Goal: Task Accomplishment & Management: Manage account settings

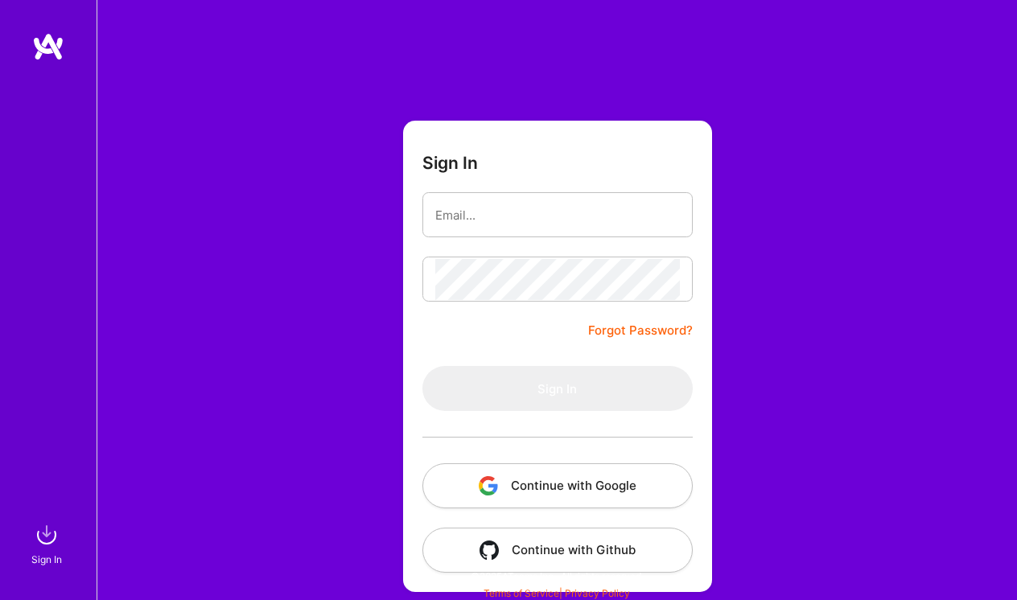
click at [501, 212] on input "email" at bounding box center [557, 215] width 245 height 41
type input "[PERSON_NAME][EMAIL_ADDRESS][DOMAIN_NAME]"
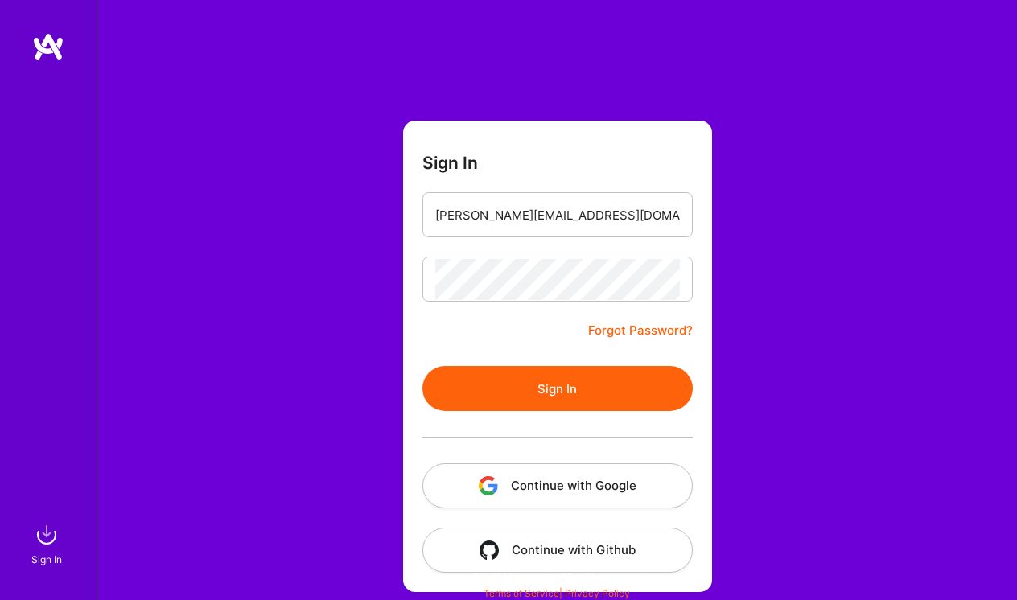
click at [553, 393] on button "Sign In" at bounding box center [557, 388] width 270 height 45
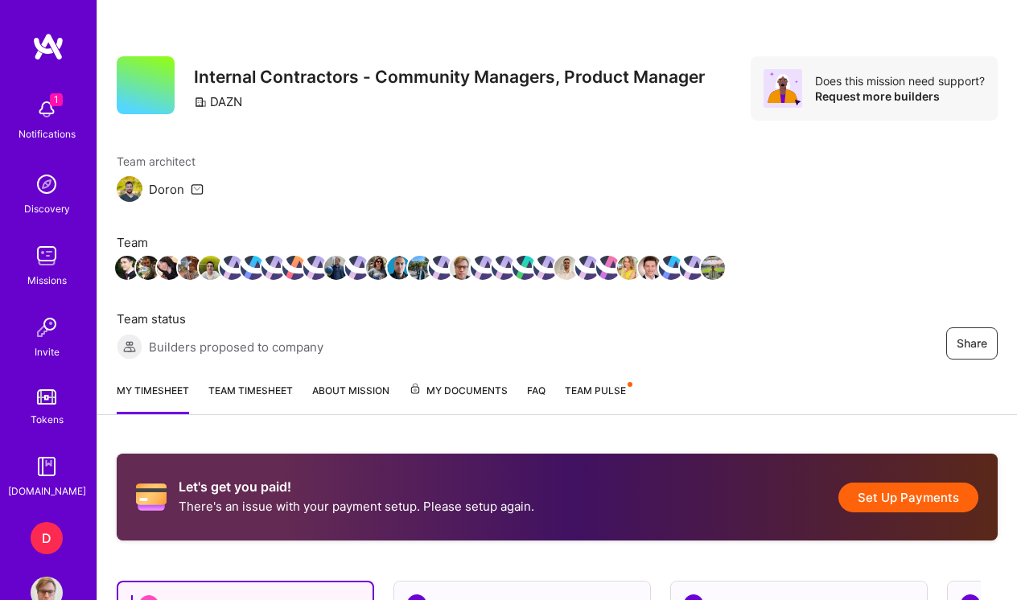
click at [47, 127] on div "Notifications" at bounding box center [47, 133] width 57 height 17
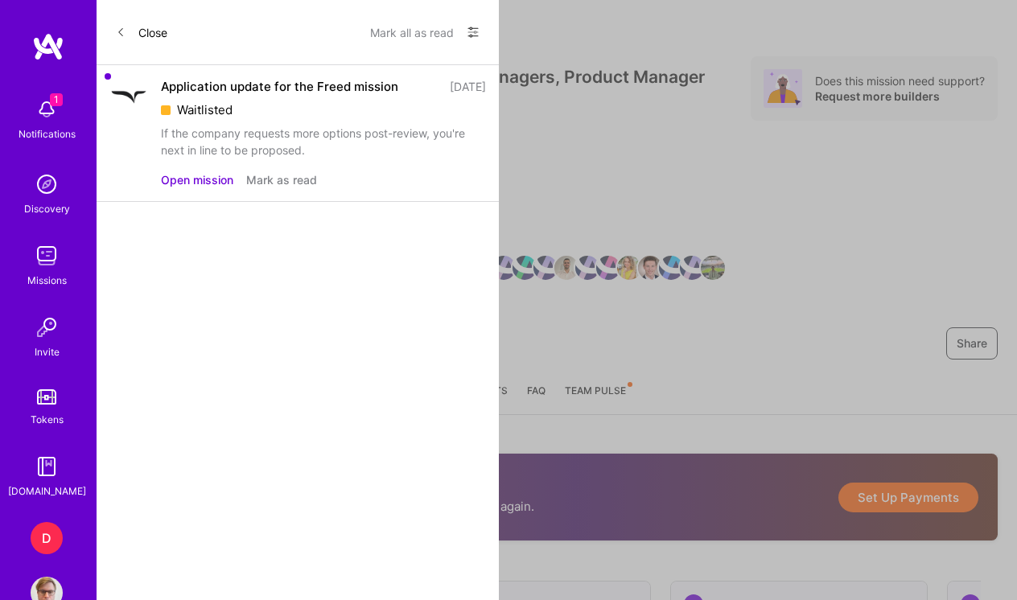
click at [117, 34] on icon at bounding box center [121, 32] width 10 height 10
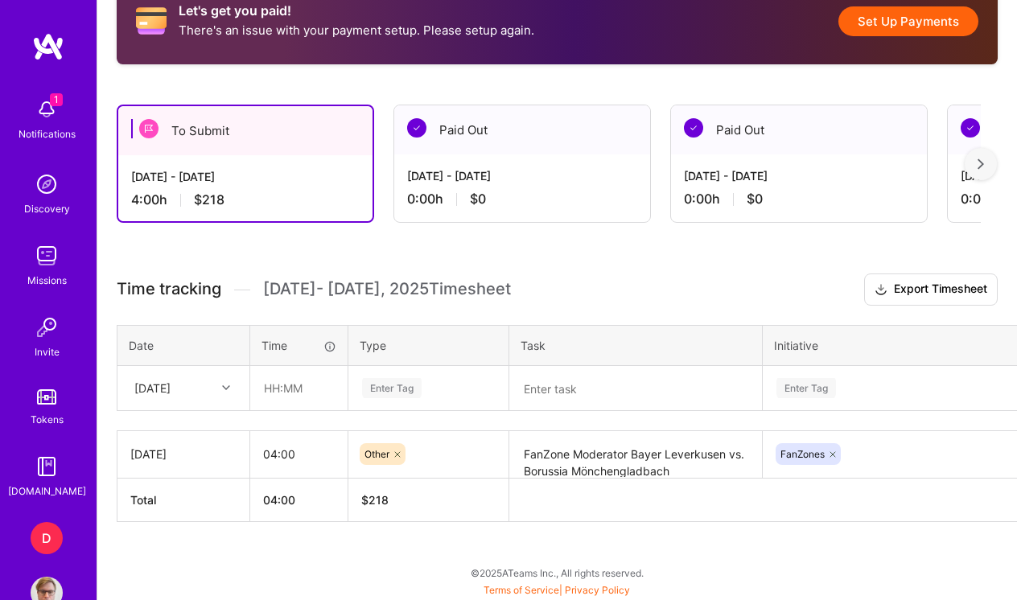
scroll to position [477, 0]
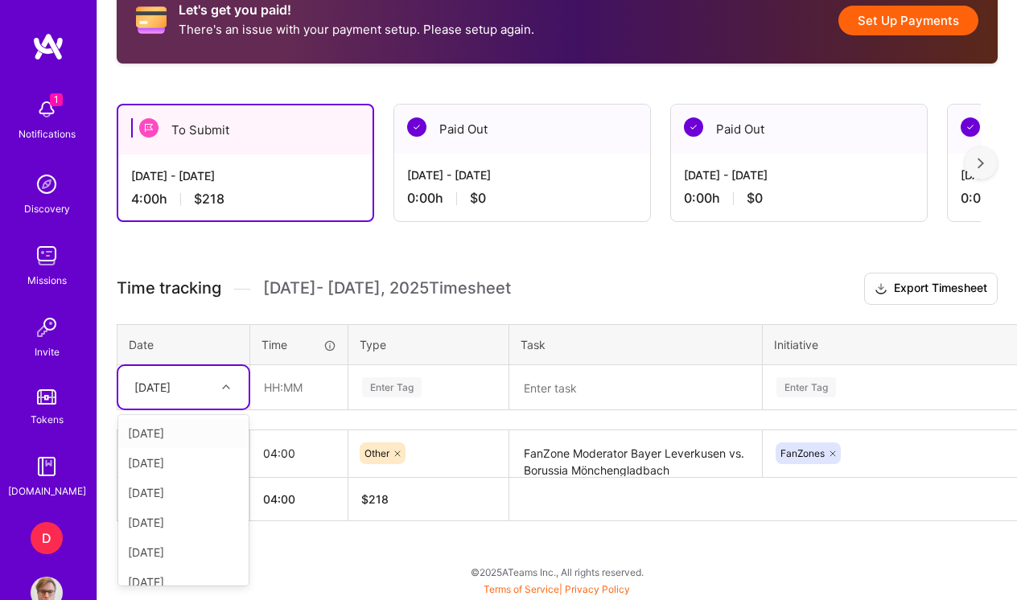
click at [224, 388] on icon at bounding box center [226, 387] width 8 height 8
click at [183, 540] on div "[DATE]" at bounding box center [183, 538] width 130 height 30
click at [300, 399] on input "text" at bounding box center [299, 387] width 96 height 43
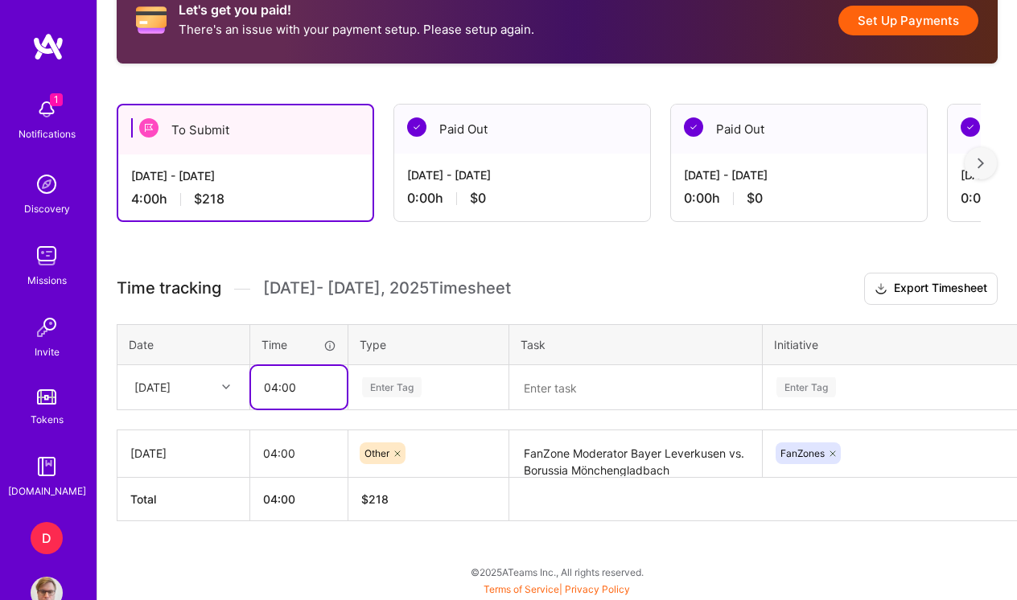
type input "04:00"
click at [401, 384] on div "Enter Tag" at bounding box center [392, 387] width 60 height 25
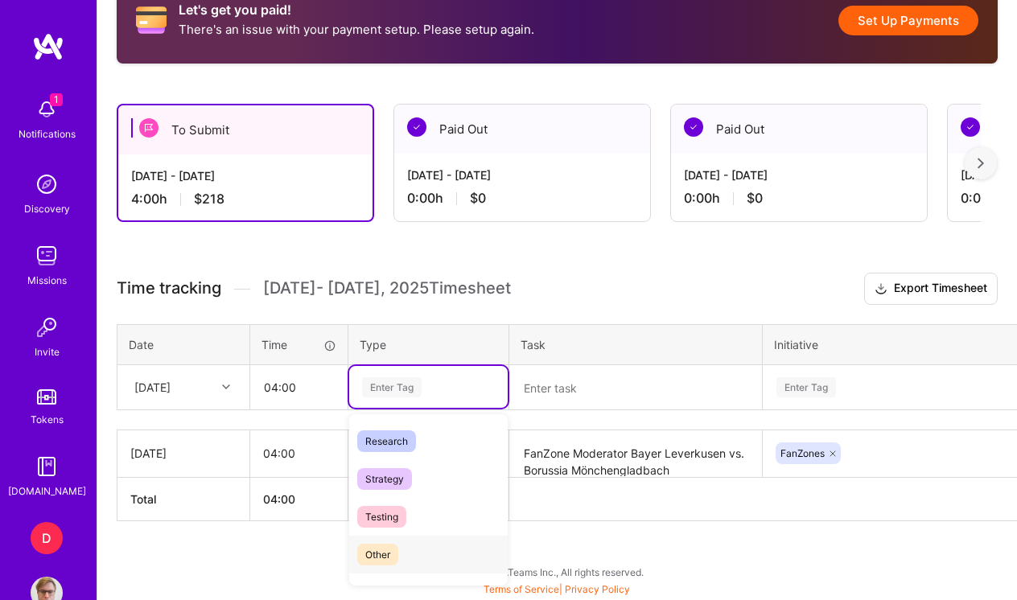
scroll to position [458, 0]
click at [387, 477] on span "Other" at bounding box center [377, 473] width 41 height 22
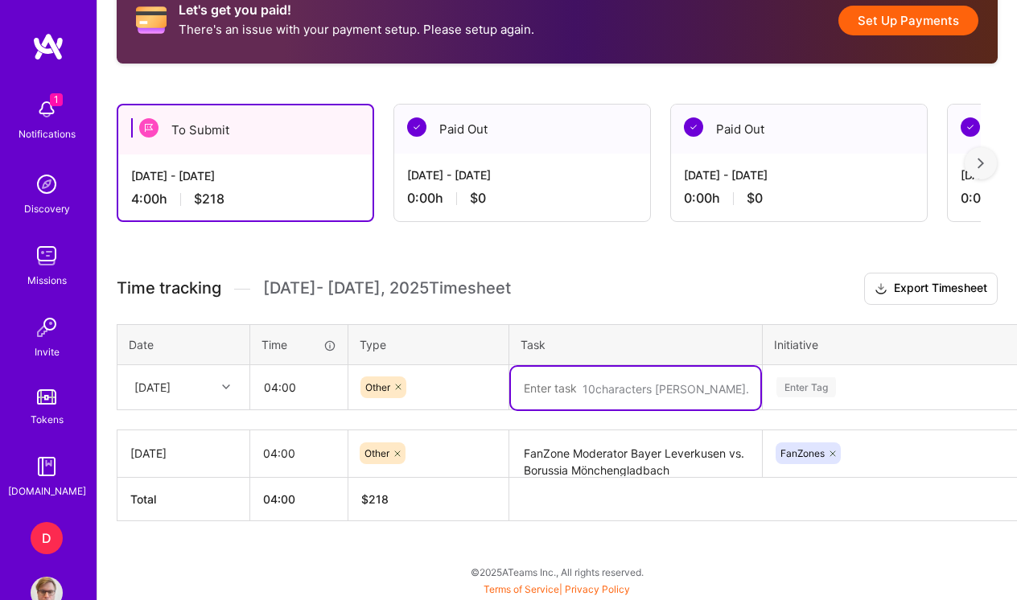
click at [550, 397] on textarea at bounding box center [635, 388] width 249 height 43
type textarea "FanZone Moderator Union Berlin vs. HSV"
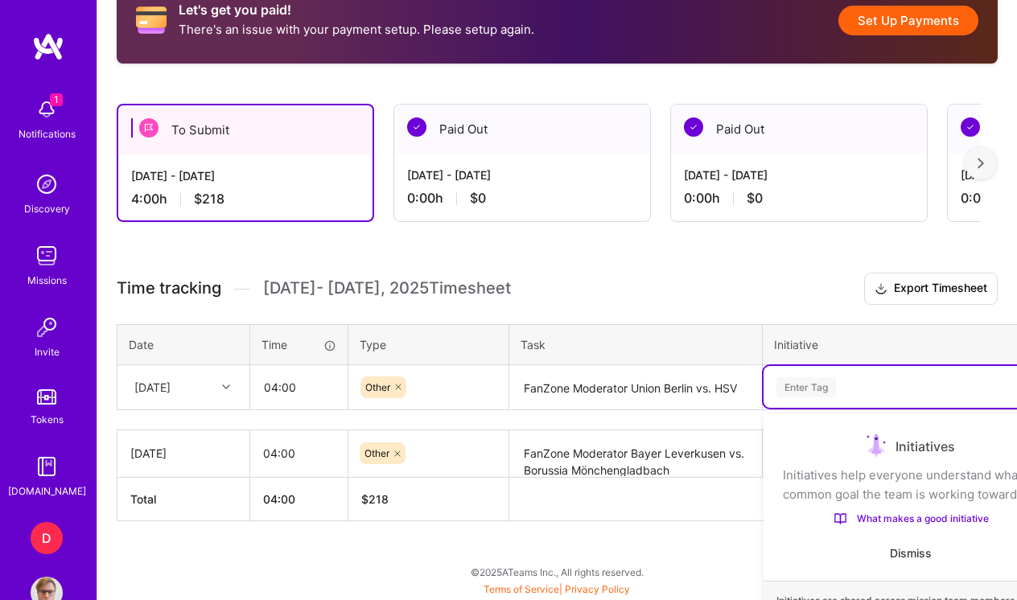
click at [812, 390] on div "option Information Asset focused, 1 of 35. 35 results available. Use Up and Dow…" at bounding box center [910, 387] width 294 height 42
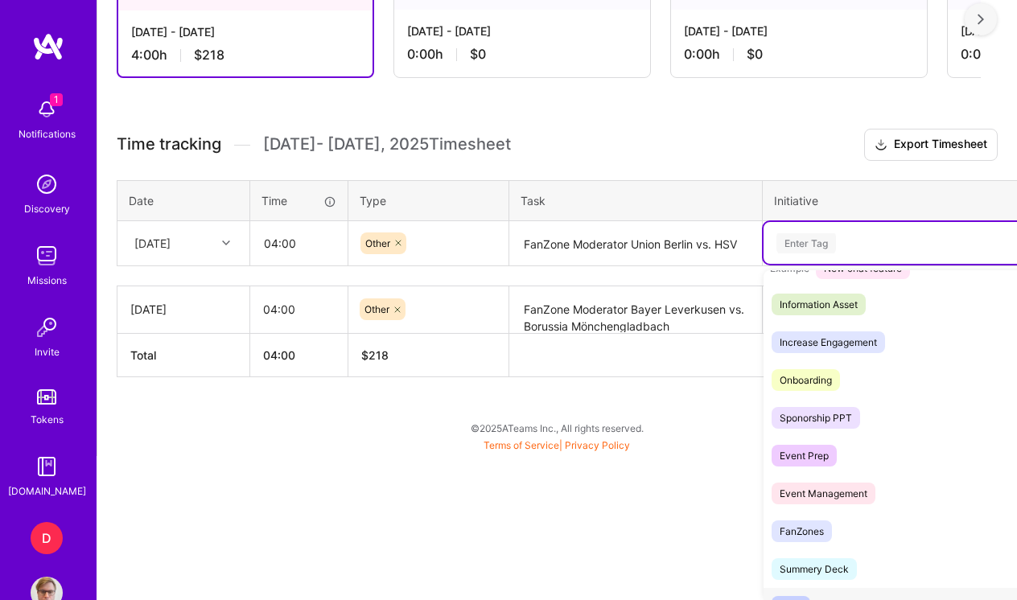
scroll to position [333, 0]
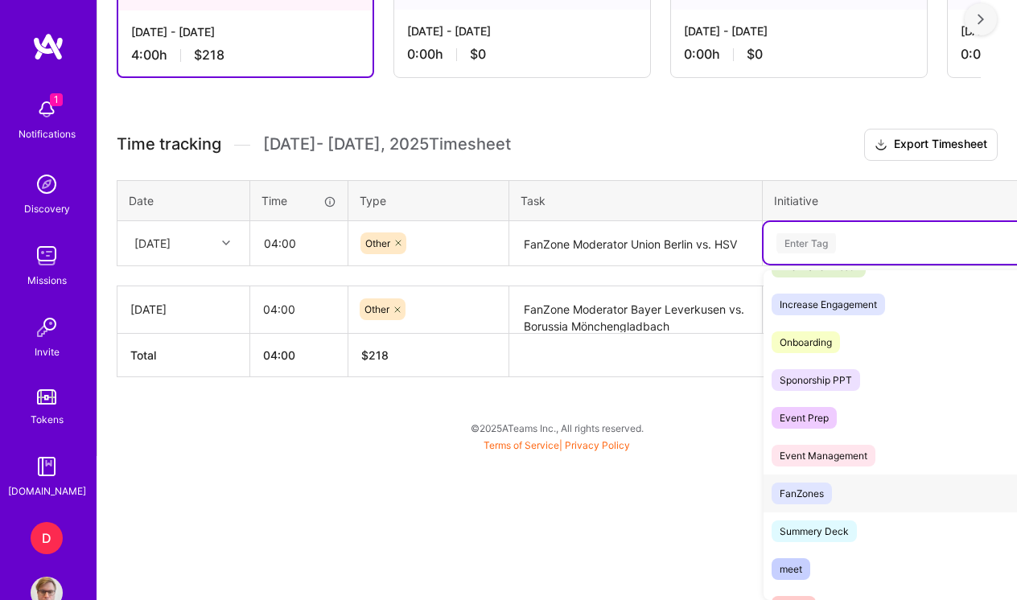
click at [825, 493] on span "FanZones" at bounding box center [801, 494] width 60 height 22
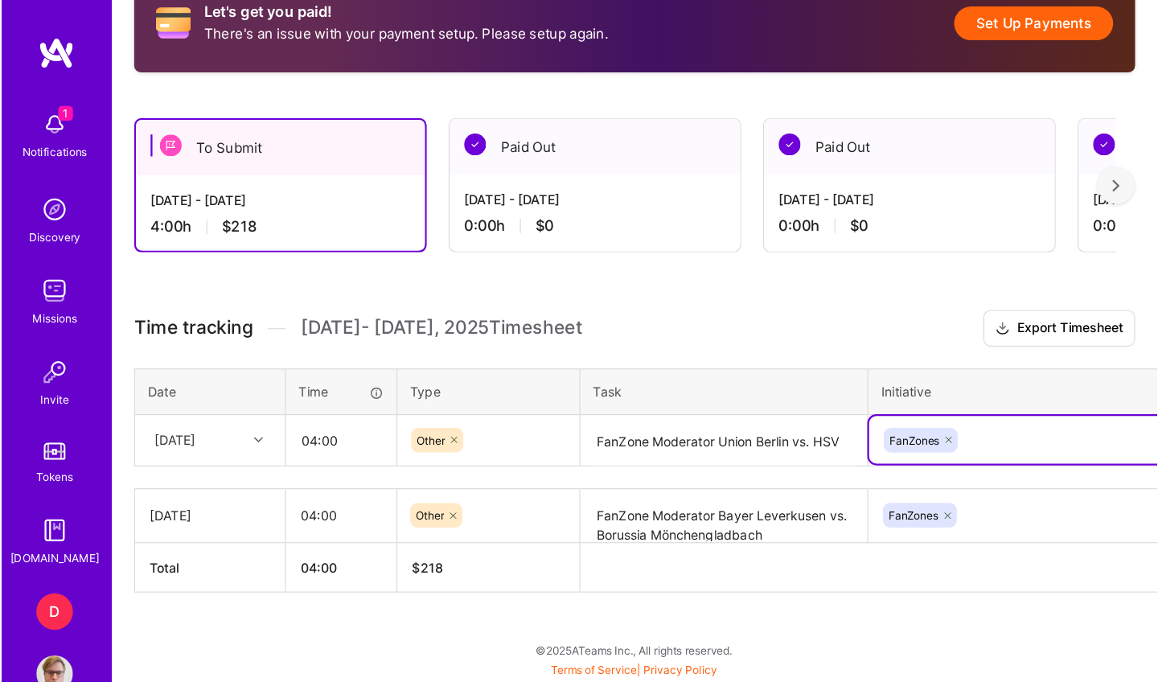
scroll to position [395, 0]
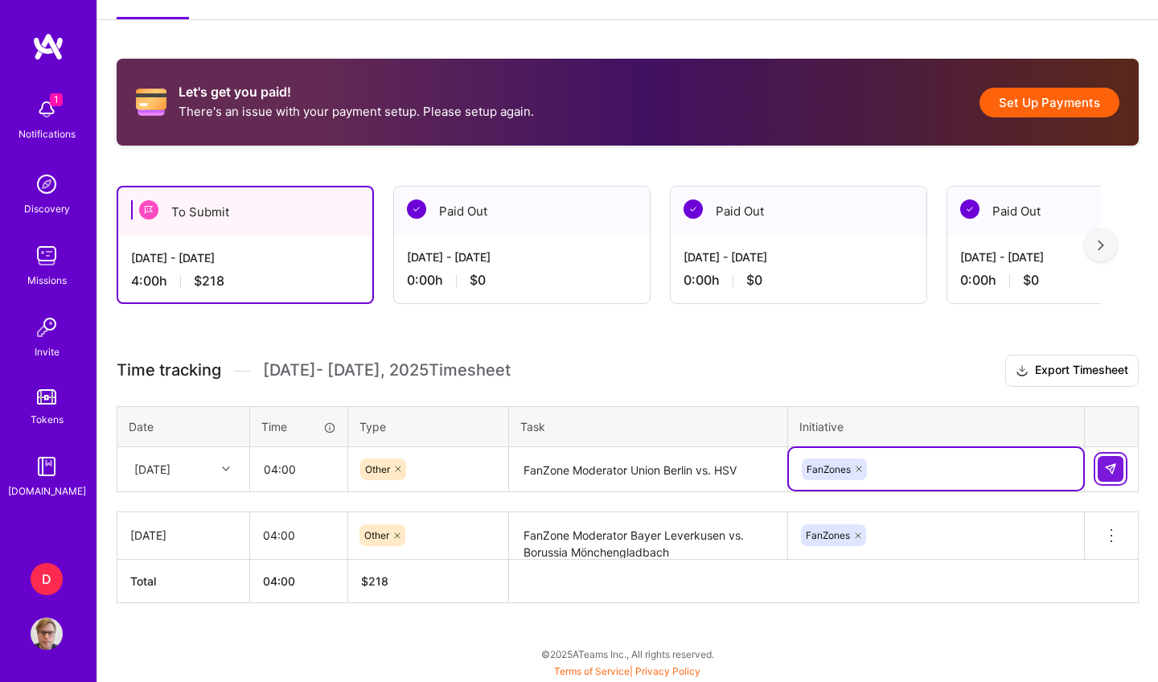
click at [1016, 470] on img at bounding box center [1110, 469] width 13 height 13
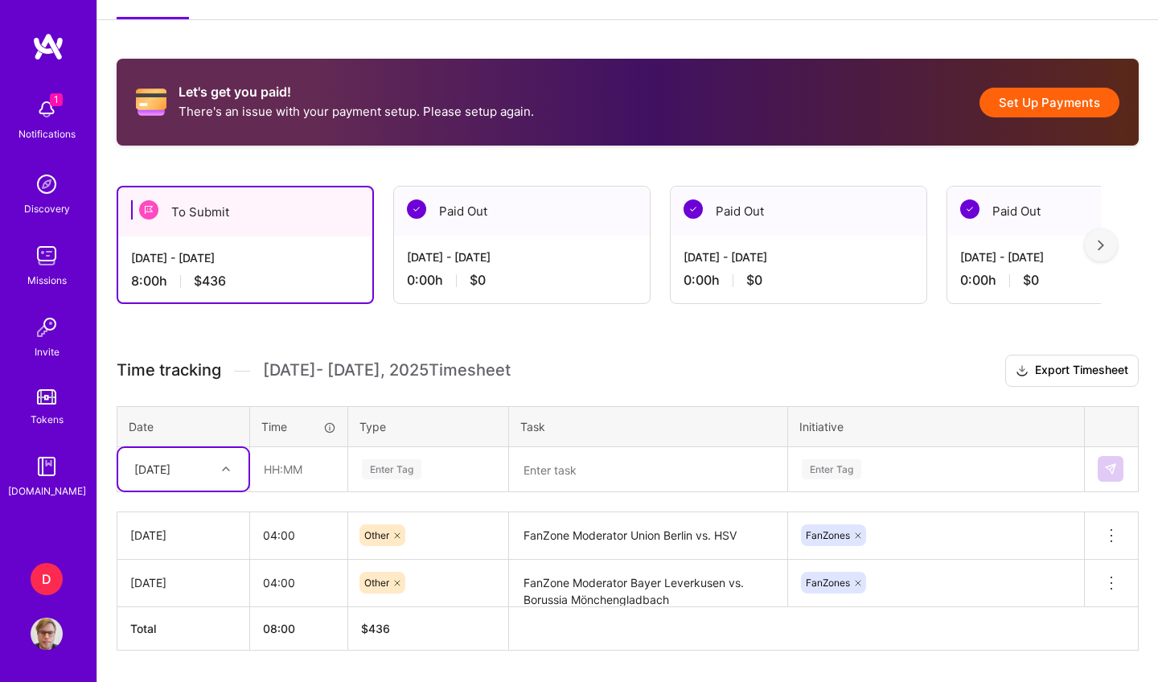
click at [199, 214] on div "To Submit" at bounding box center [245, 211] width 254 height 49
click at [153, 212] on img at bounding box center [148, 209] width 19 height 19
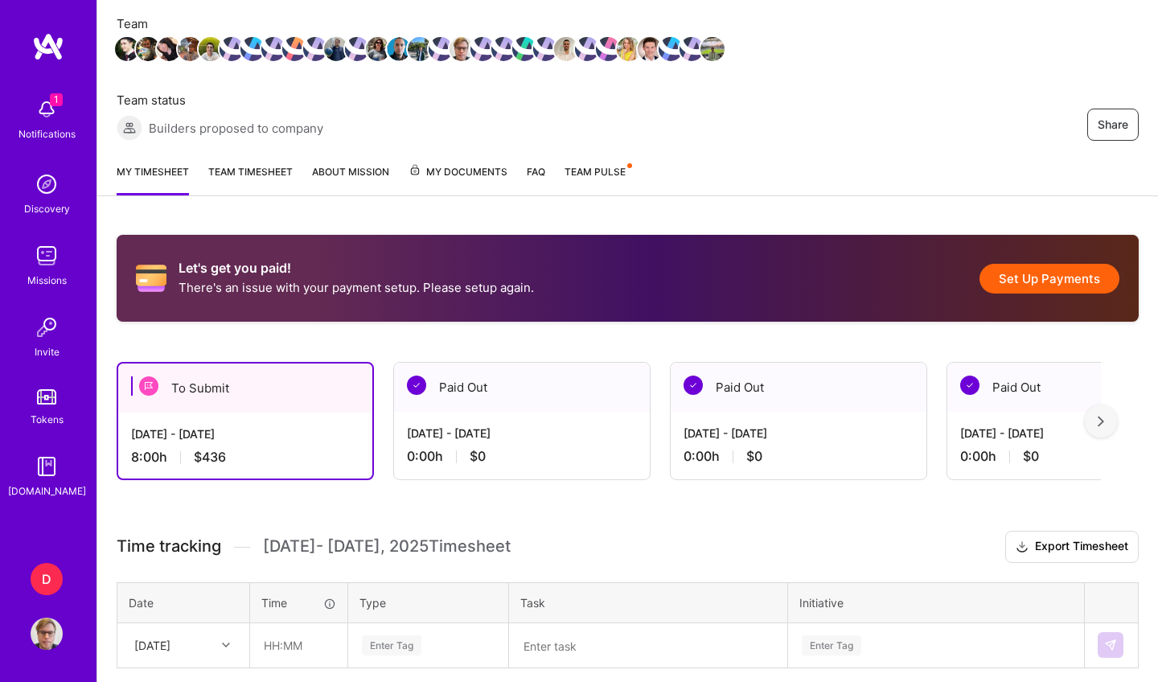
scroll to position [205, 0]
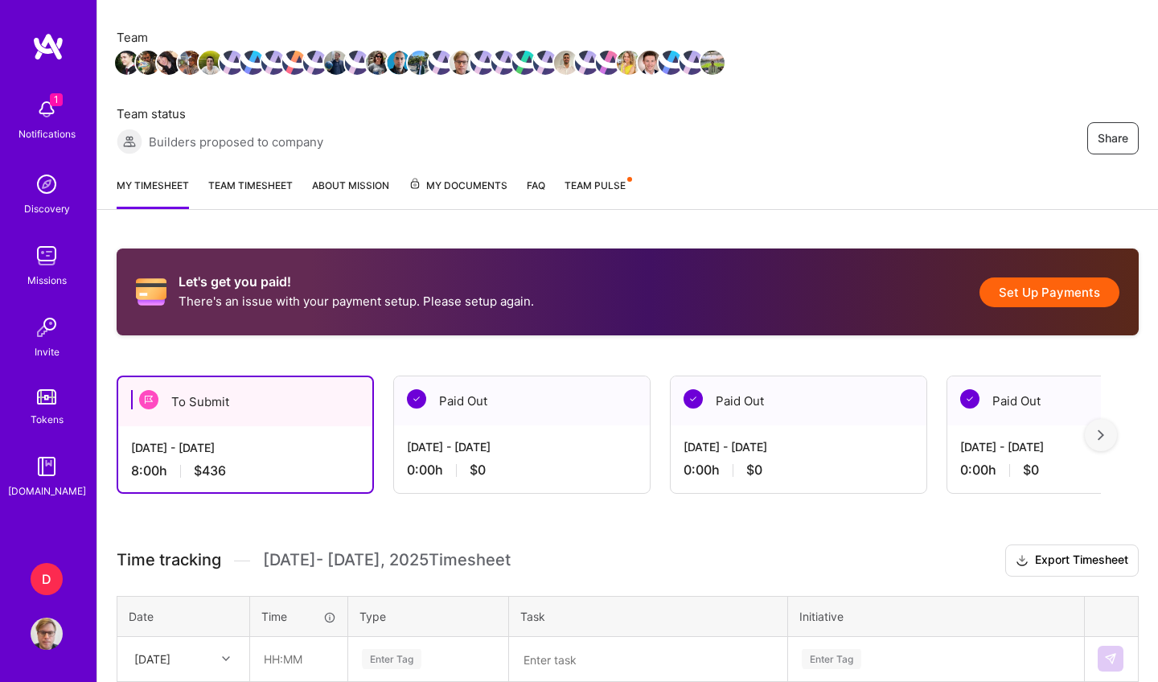
click at [1016, 304] on button "Set Up Payments" at bounding box center [1050, 293] width 140 height 30
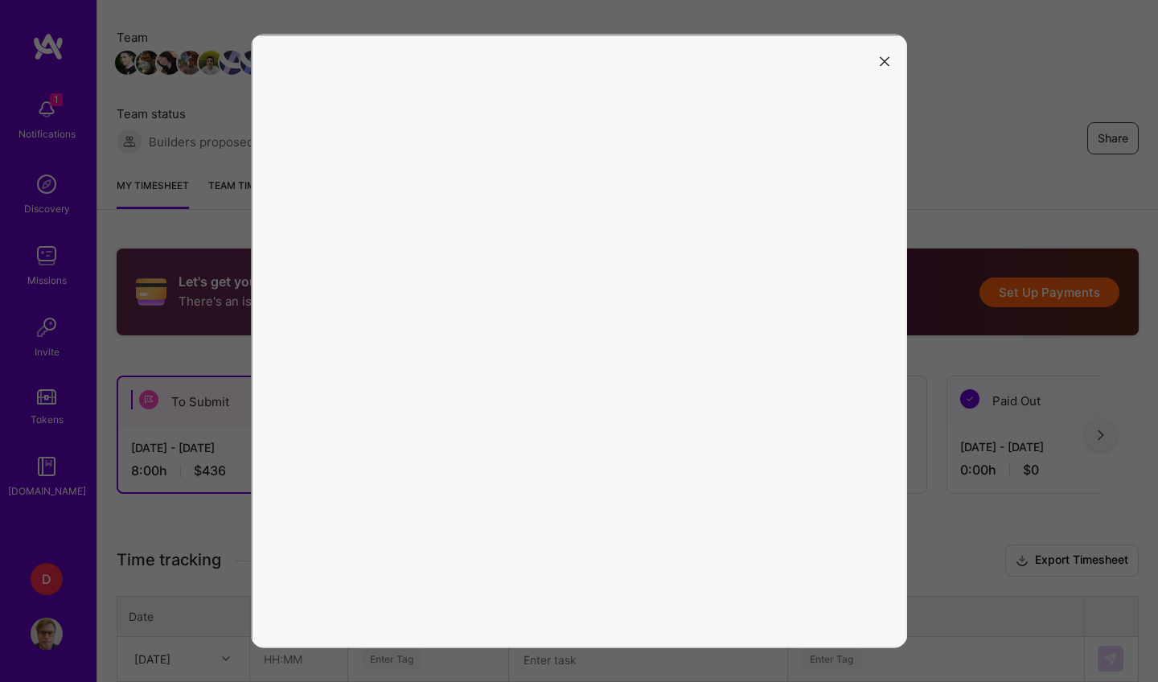
click at [890, 60] on button "modal" at bounding box center [884, 60] width 19 height 27
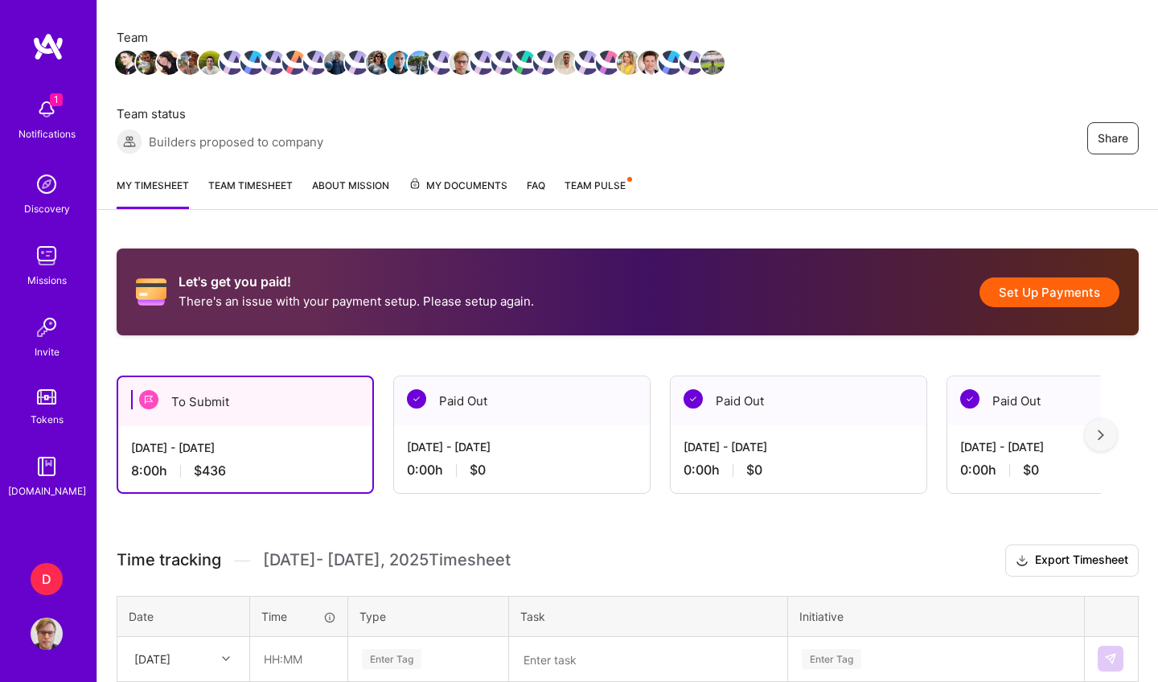
click at [1016, 296] on button "Set Up Payments" at bounding box center [1050, 293] width 140 height 30
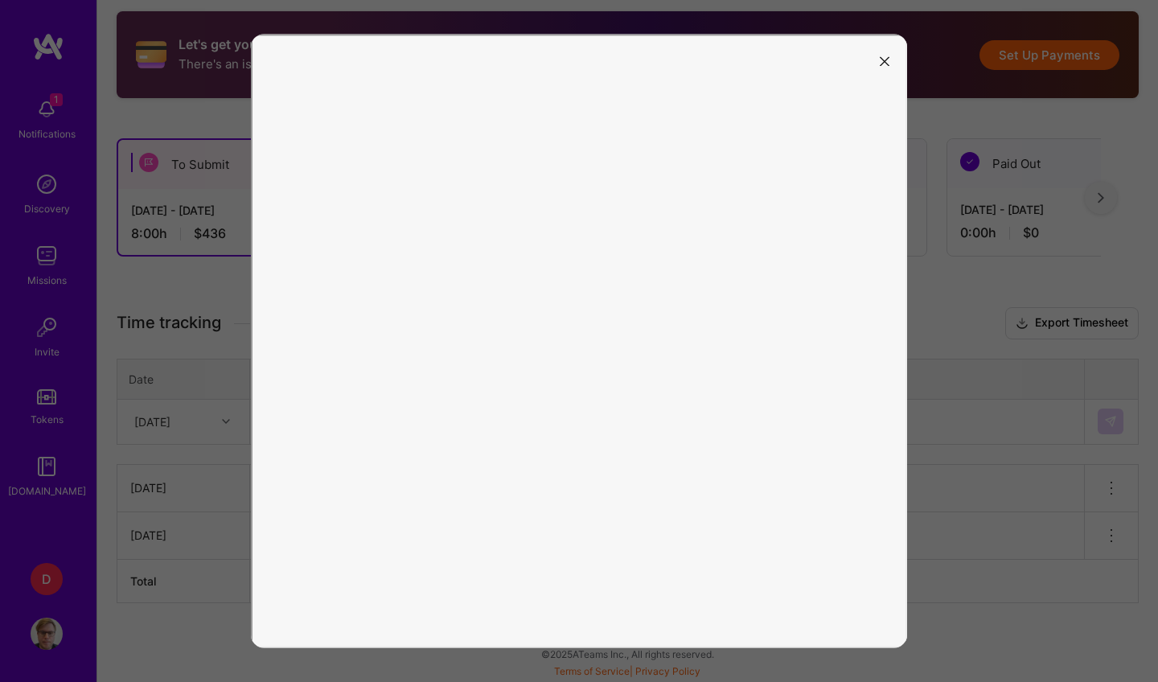
scroll to position [442, 0]
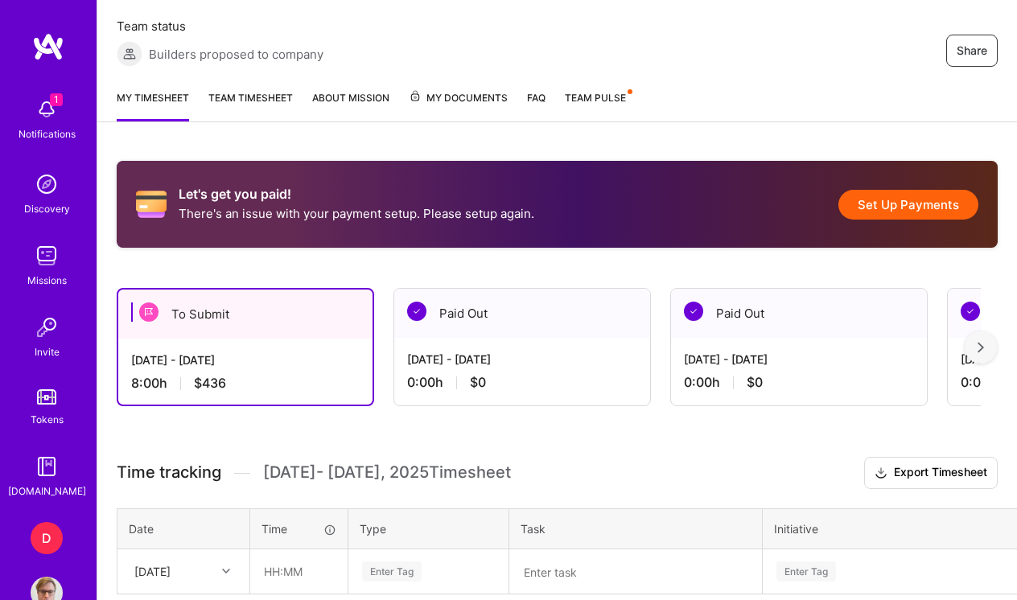
scroll to position [306, 0]
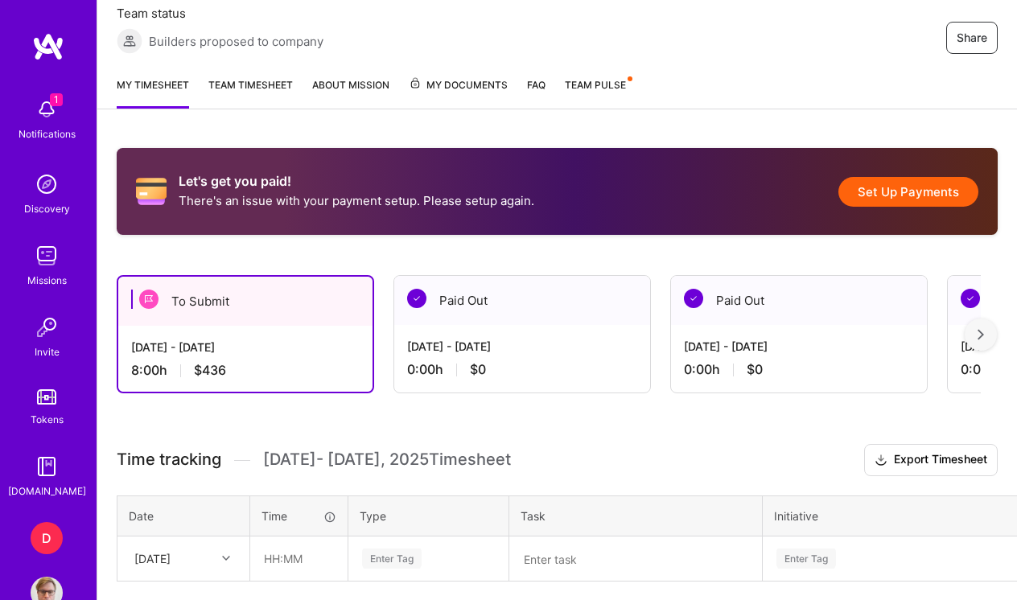
click at [903, 187] on button "Set Up Payments" at bounding box center [908, 192] width 140 height 30
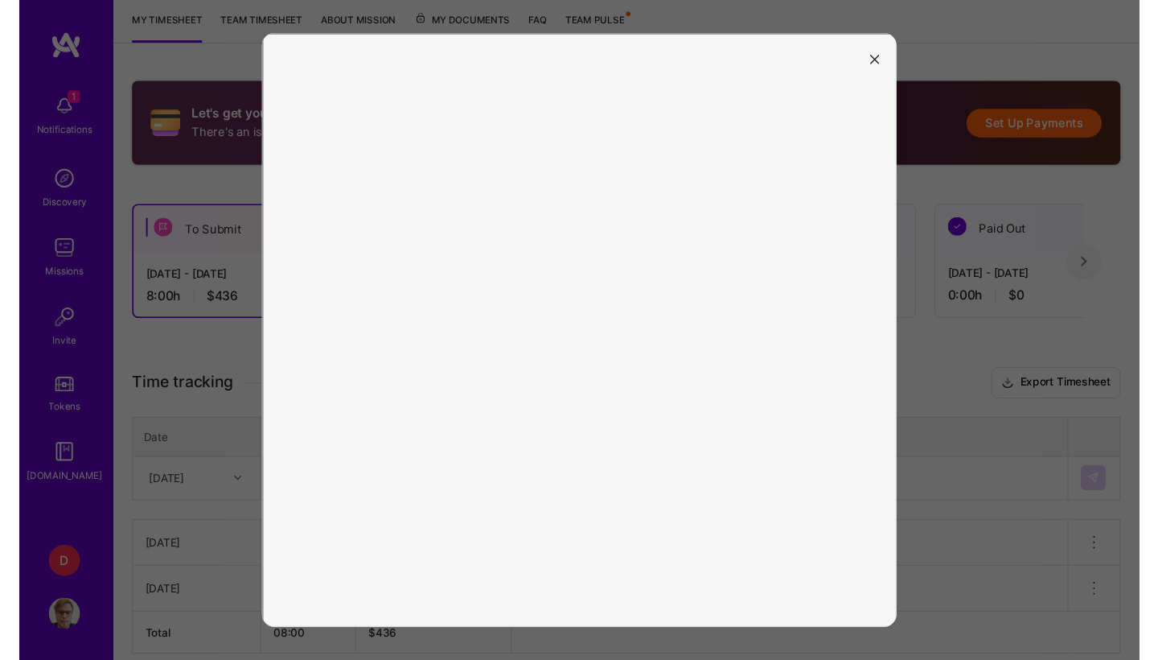
scroll to position [373, 0]
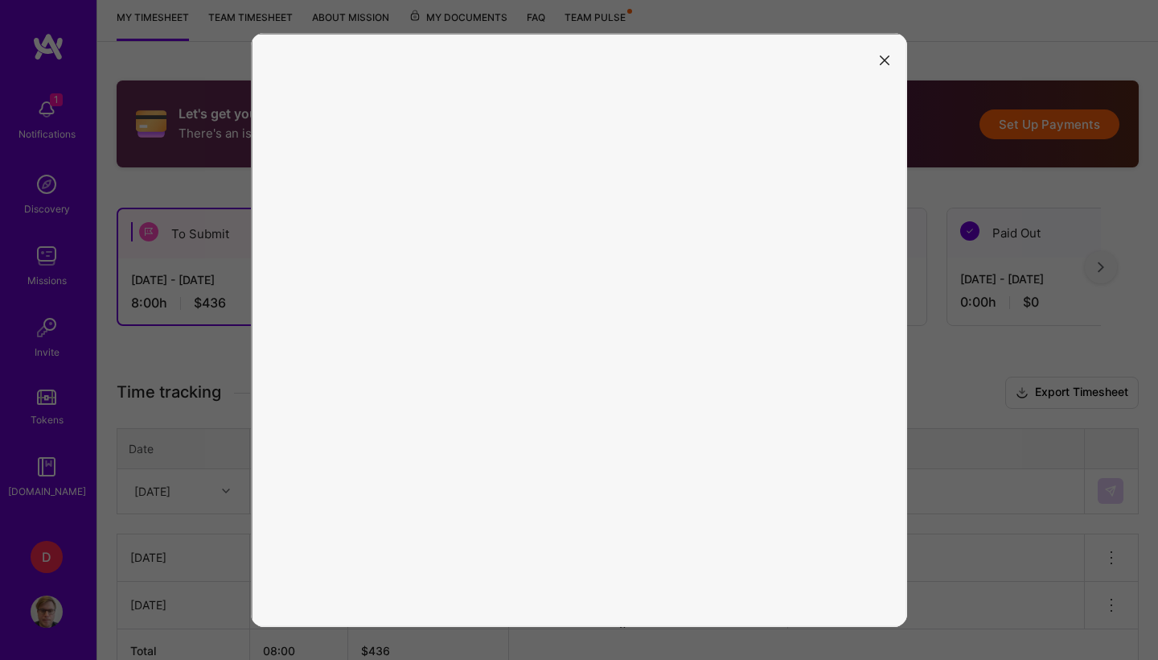
click at [886, 57] on icon "modal" at bounding box center [885, 61] width 10 height 10
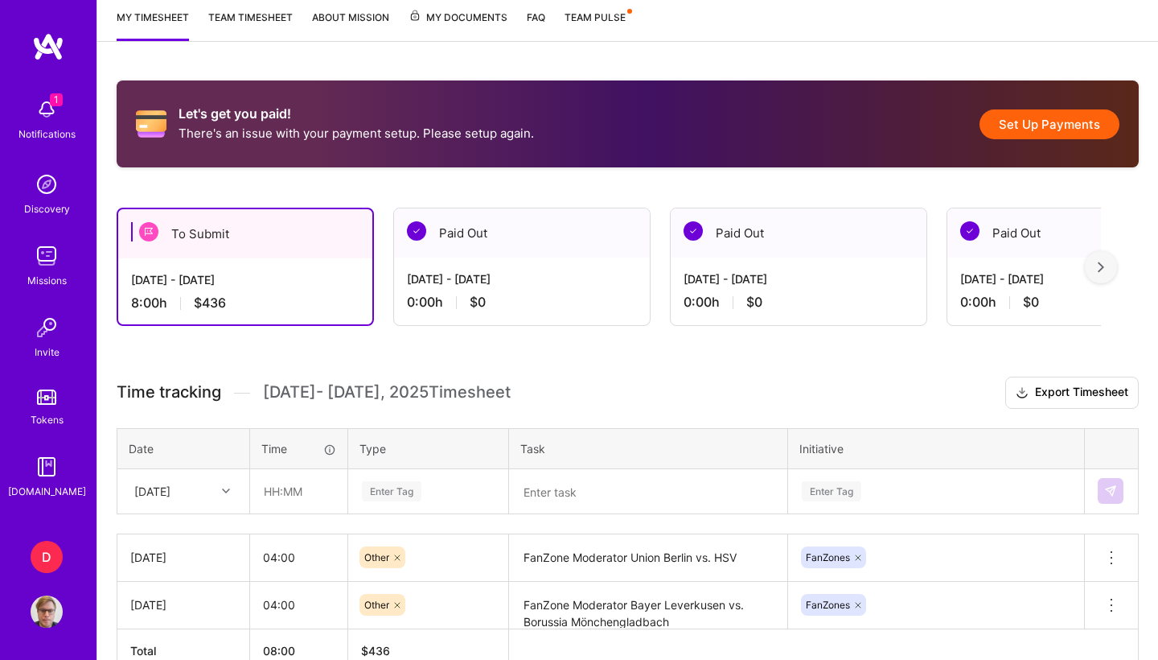
click at [1016, 112] on button "Set Up Payments" at bounding box center [1050, 124] width 140 height 30
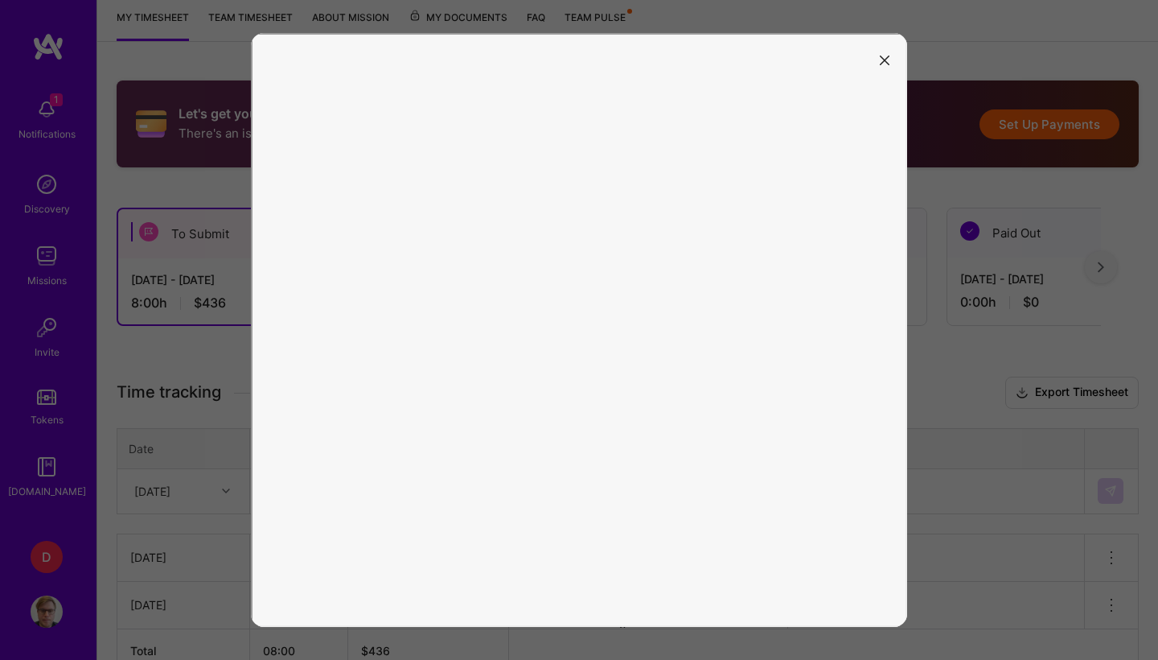
click at [881, 60] on icon "modal" at bounding box center [885, 61] width 10 height 10
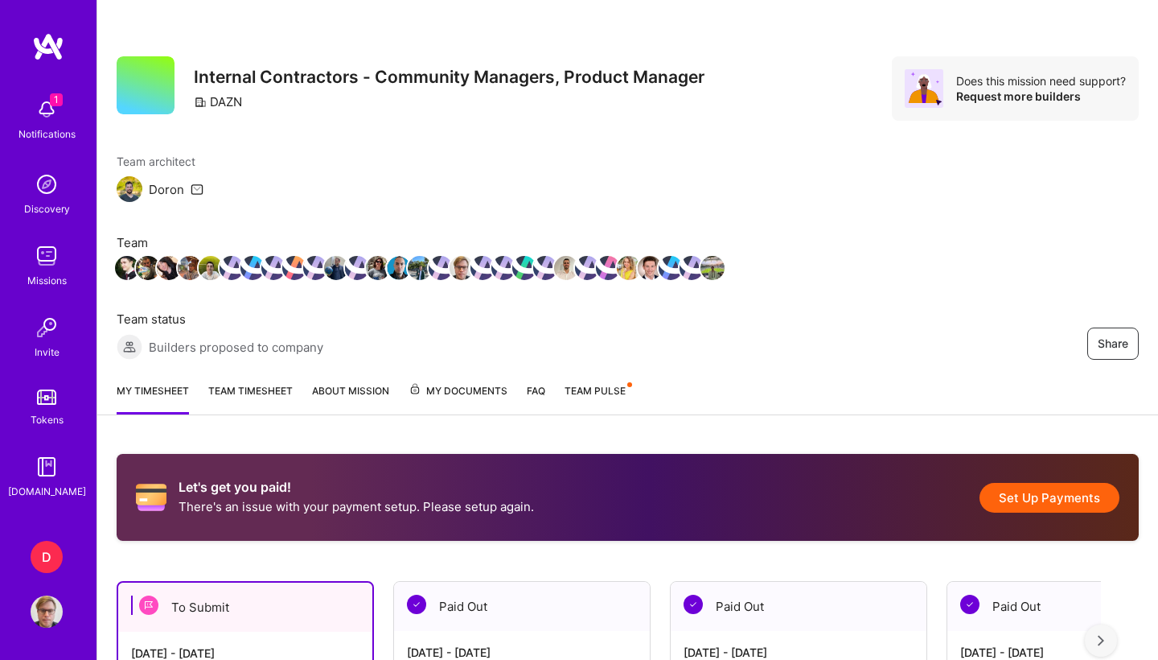
click at [1071, 500] on button "Set Up Payments" at bounding box center [1050, 498] width 140 height 30
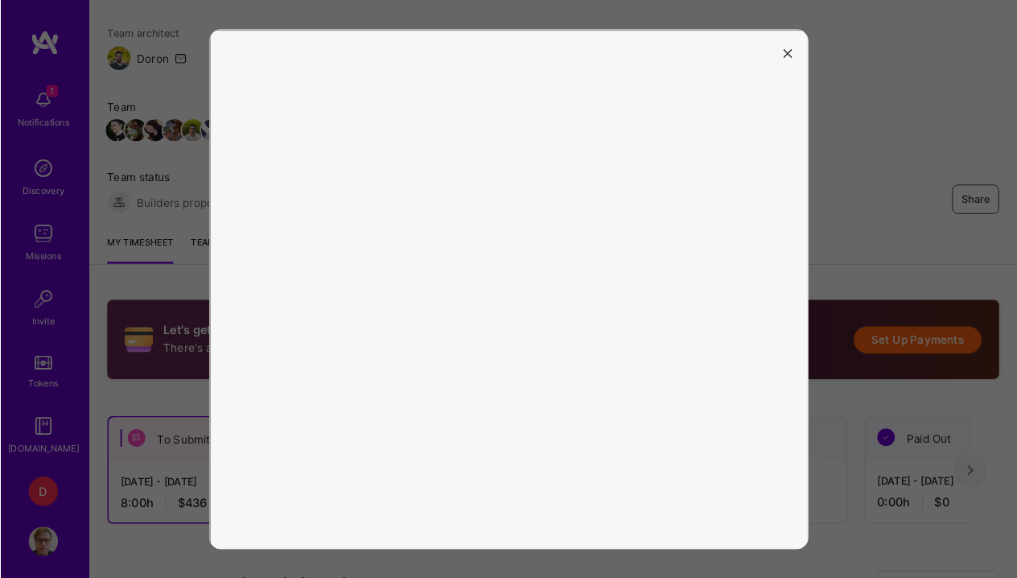
scroll to position [126, 0]
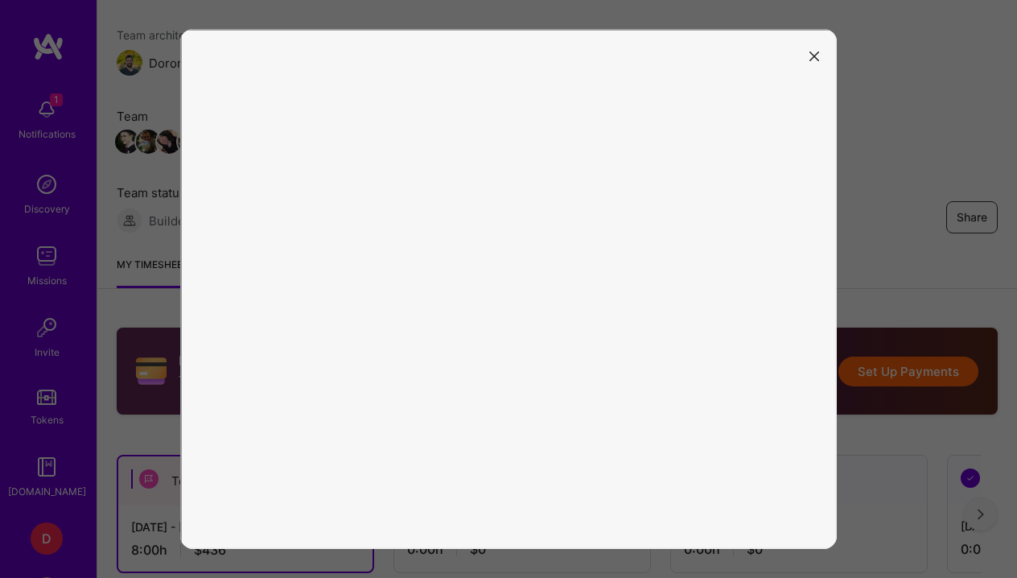
click at [813, 61] on button "modal" at bounding box center [813, 55] width 19 height 27
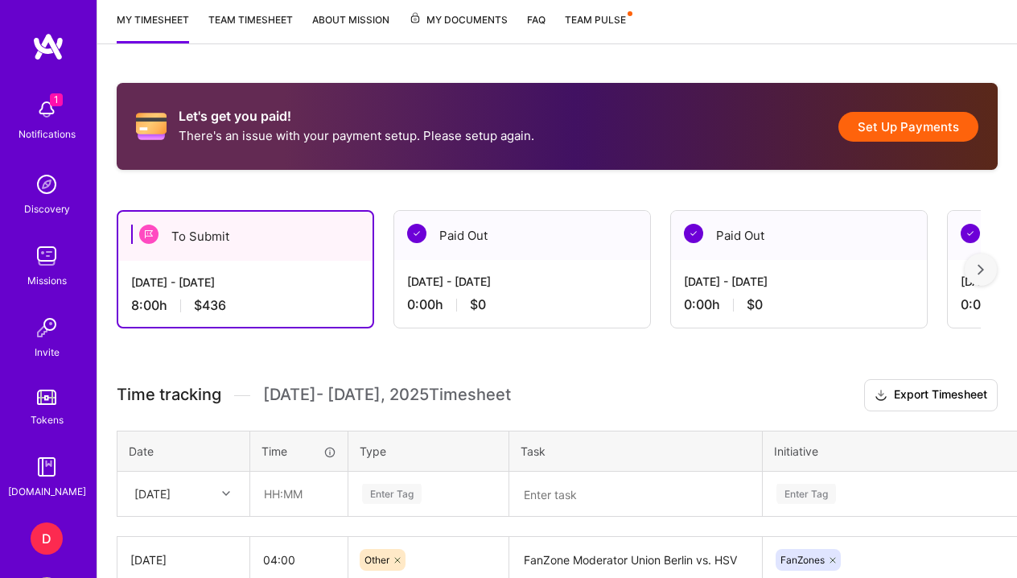
scroll to position [375, 0]
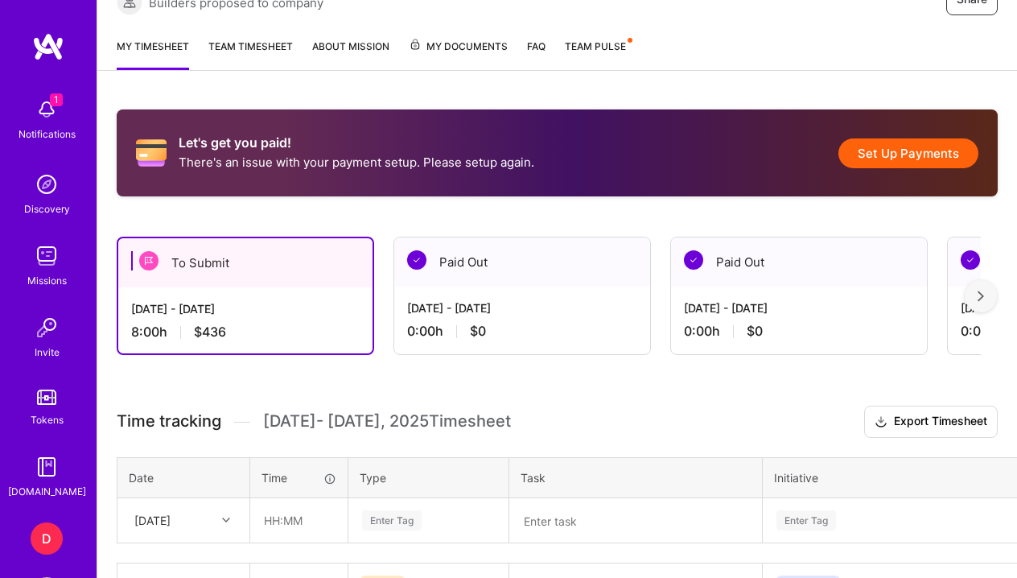
scroll to position [348, 0]
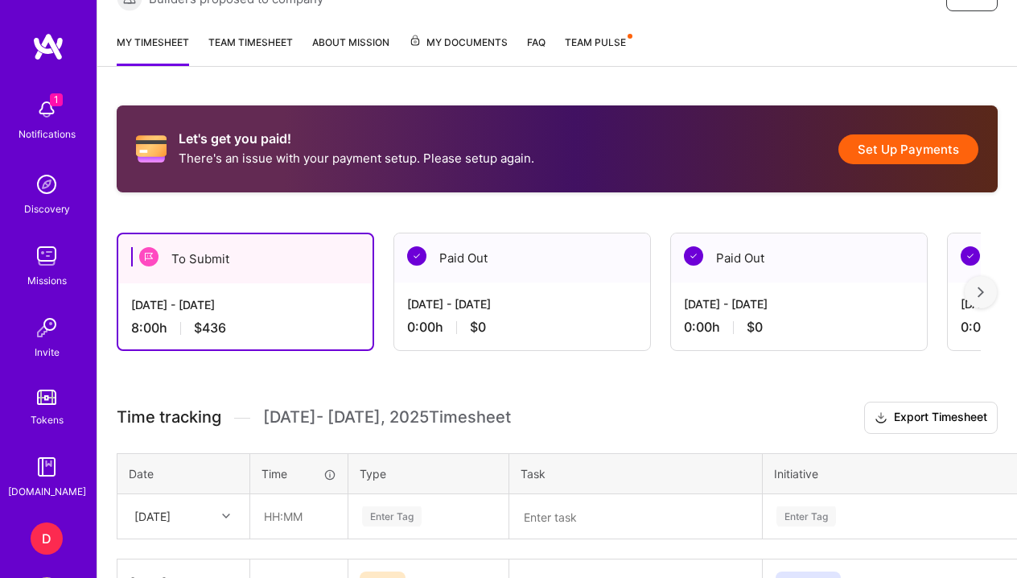
click at [548, 269] on div "Paid Out" at bounding box center [522, 257] width 256 height 49
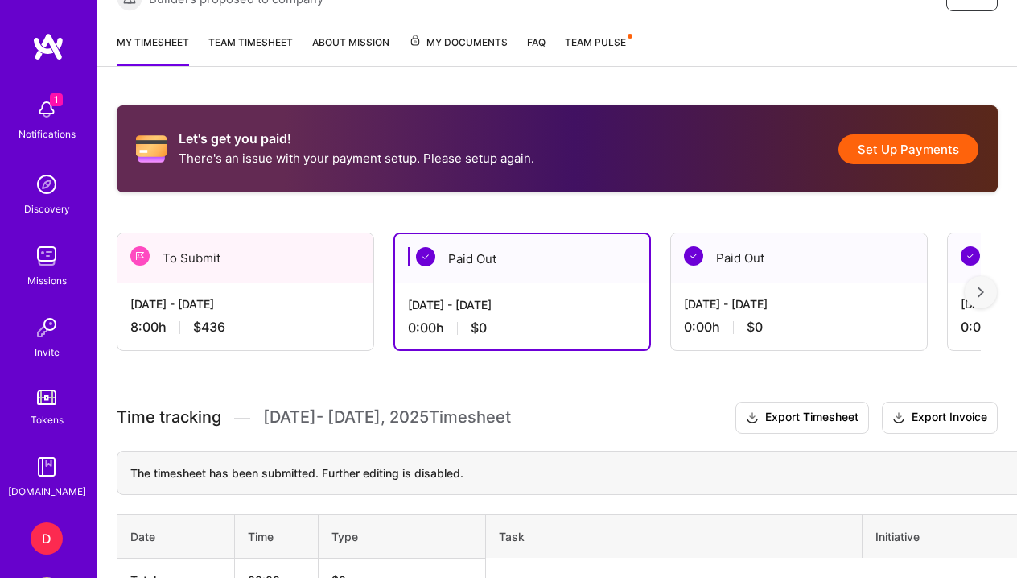
click at [241, 286] on div "[DATE] - [DATE] 8:00 h $436" at bounding box center [245, 315] width 256 height 66
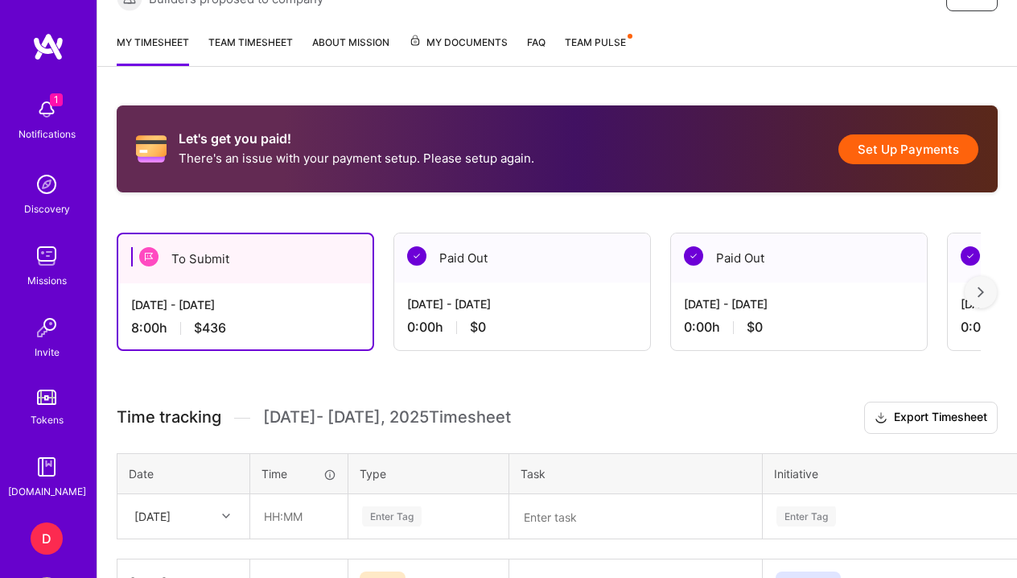
click at [269, 286] on div "[DATE] - [DATE] 8:00 h $436" at bounding box center [245, 316] width 254 height 66
click at [967, 421] on button "Export Timesheet" at bounding box center [931, 417] width 134 height 32
click at [464, 261] on div "Paid Out" at bounding box center [522, 257] width 256 height 49
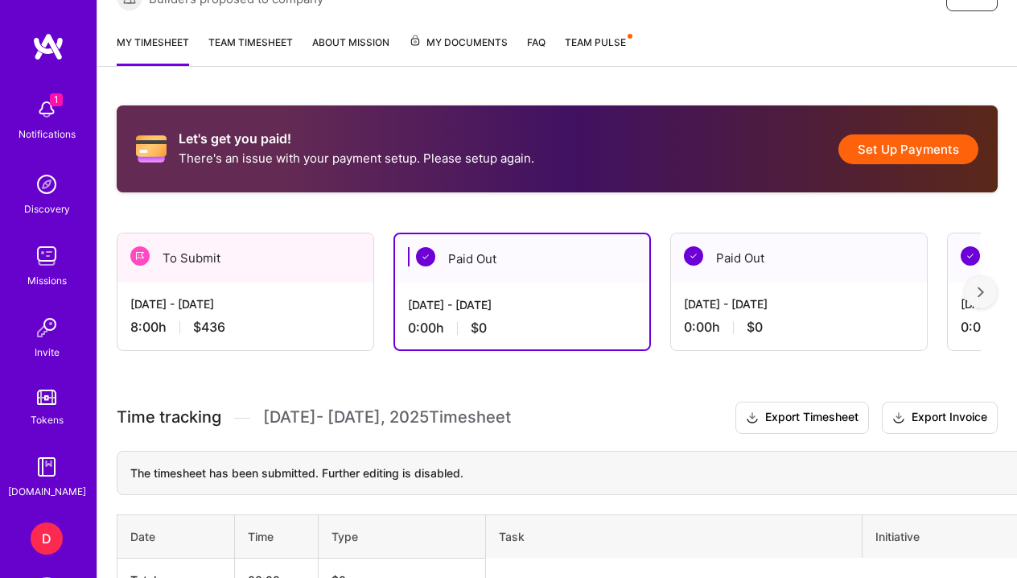
click at [233, 306] on div "[DATE] - [DATE]" at bounding box center [245, 303] width 230 height 17
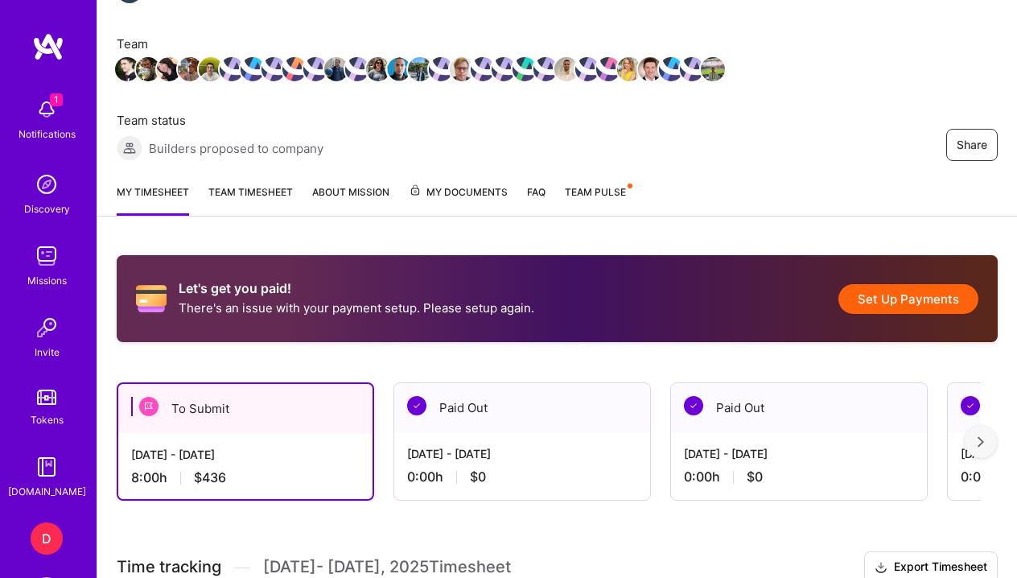
scroll to position [195, 0]
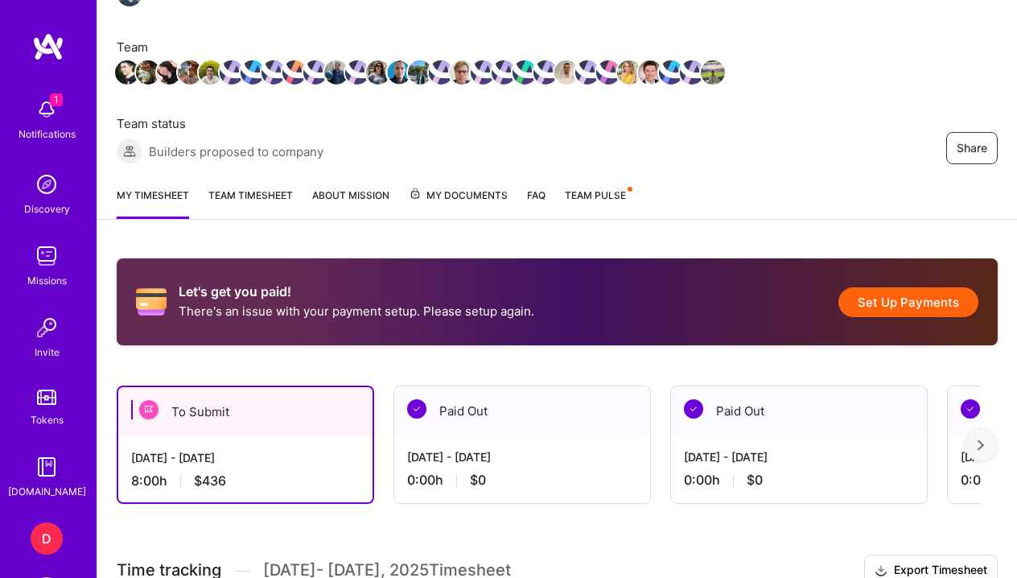
click at [56, 549] on div "D" at bounding box center [47, 538] width 32 height 32
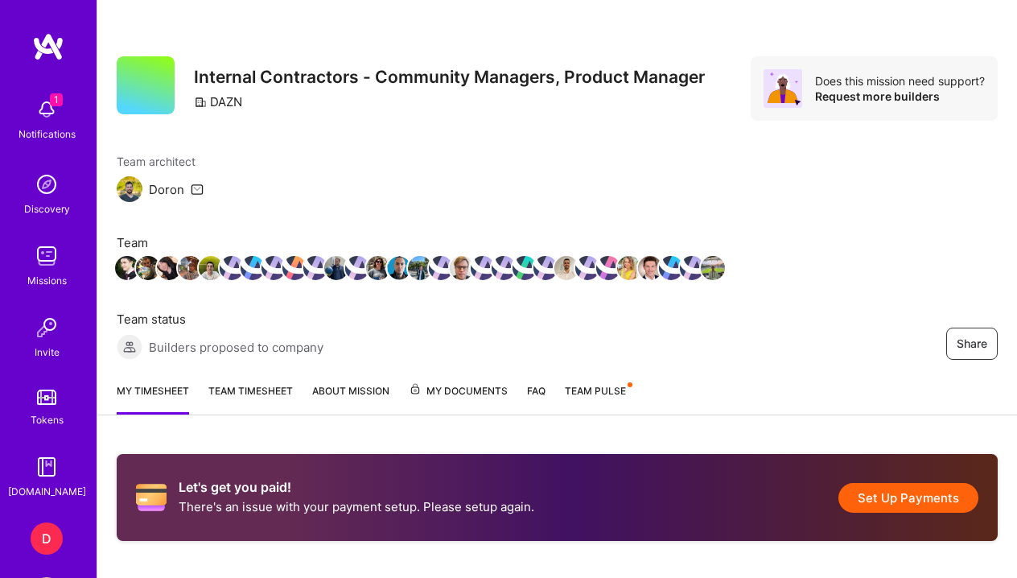
click at [52, 537] on div "D" at bounding box center [47, 538] width 32 height 32
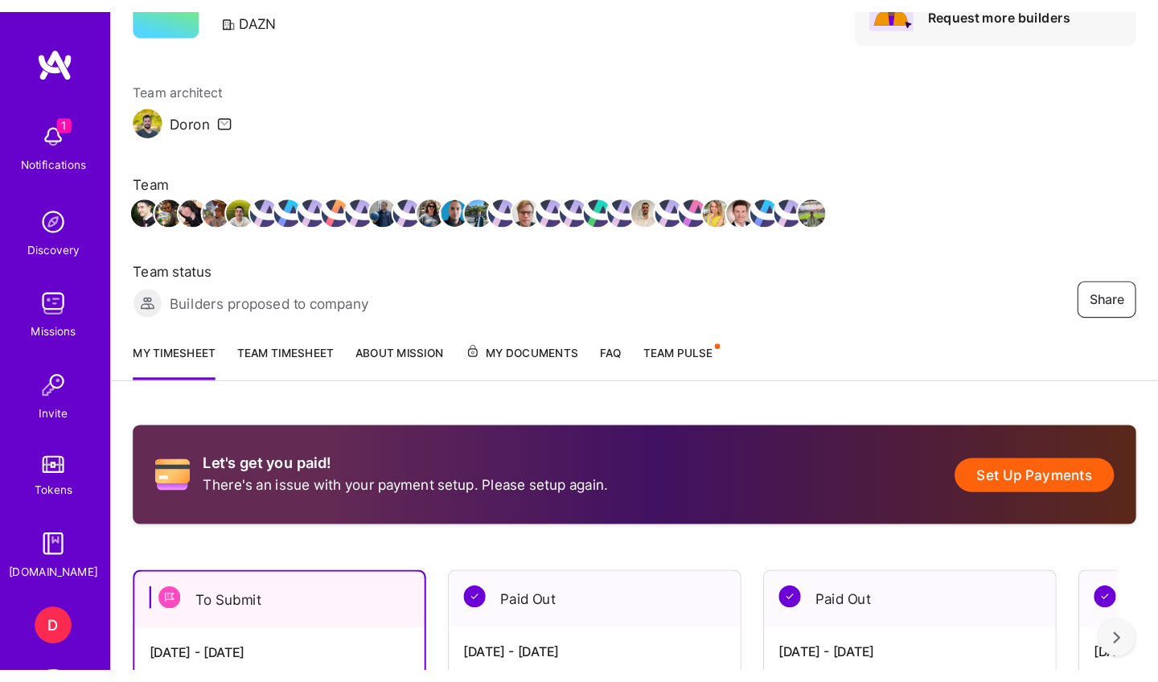
scroll to position [108, 0]
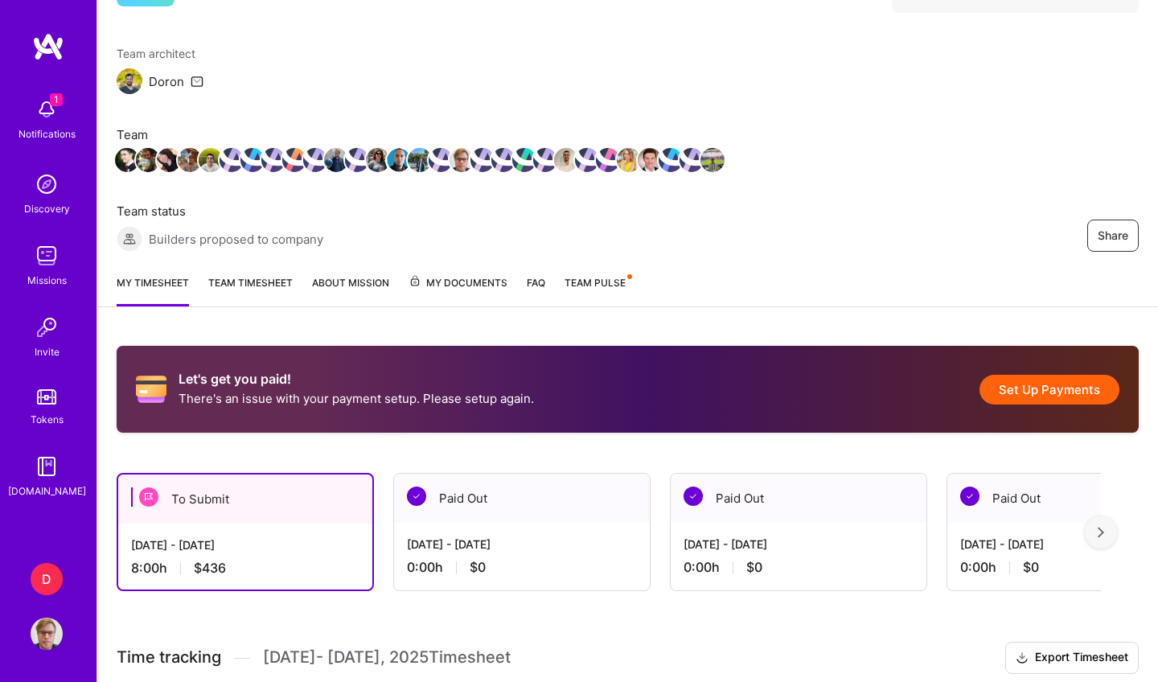
click at [51, 577] on img at bounding box center [47, 634] width 32 height 32
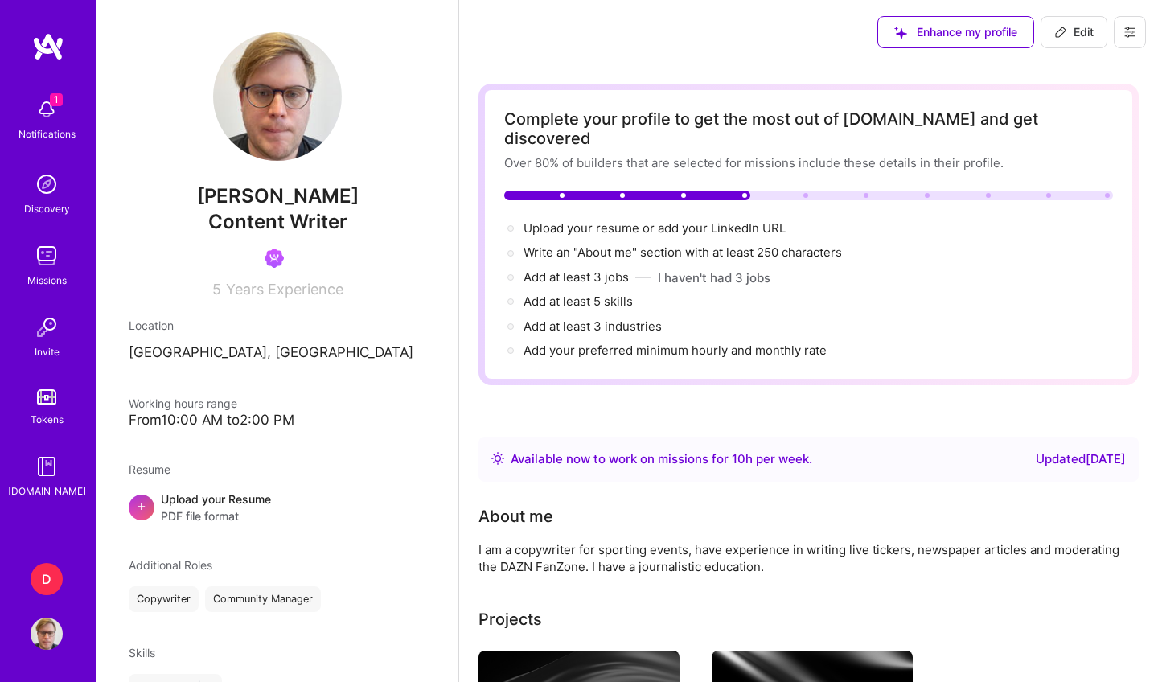
click at [1016, 27] on button at bounding box center [1130, 32] width 32 height 32
click at [1016, 148] on button "Log Out" at bounding box center [1086, 150] width 121 height 41
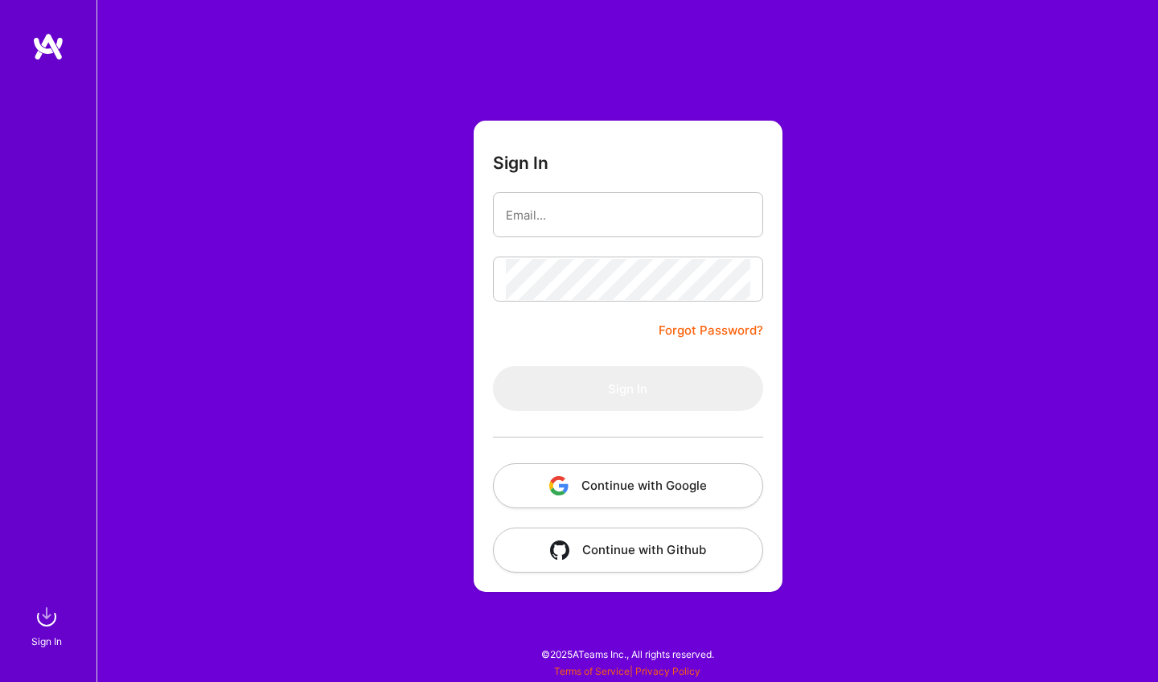
click at [686, 240] on form "Sign In Forgot Password? Sign In Continue with Google Continue with Github" at bounding box center [628, 356] width 309 height 471
type input "daniel.froschmeier@ext.dazn.com"
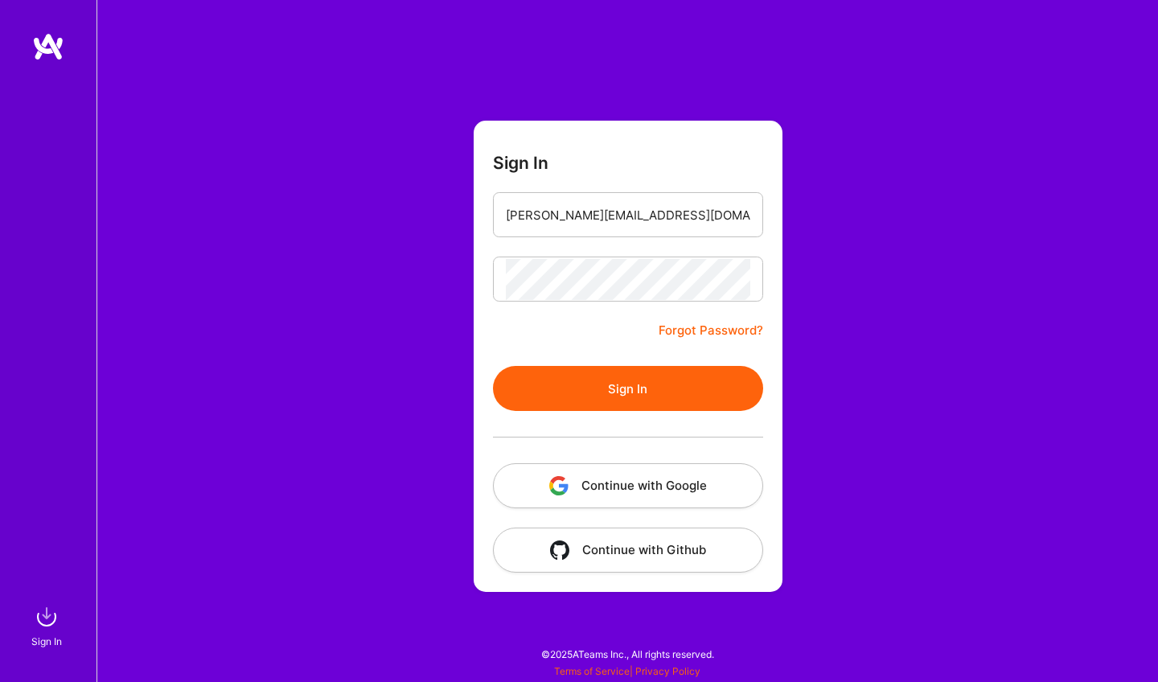
click at [705, 393] on button "Sign In" at bounding box center [628, 388] width 270 height 45
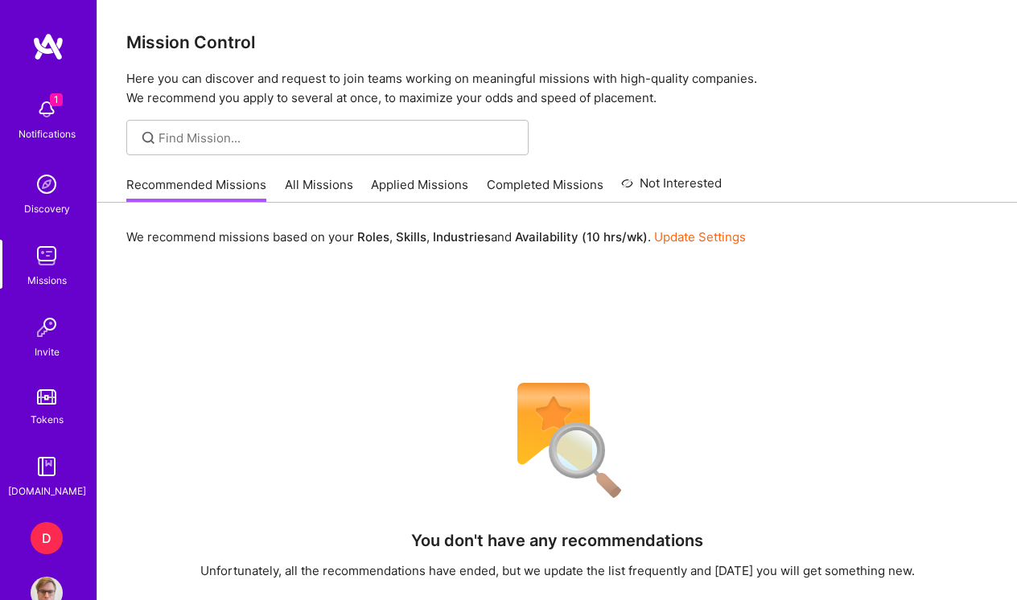
click at [47, 590] on img at bounding box center [47, 593] width 32 height 32
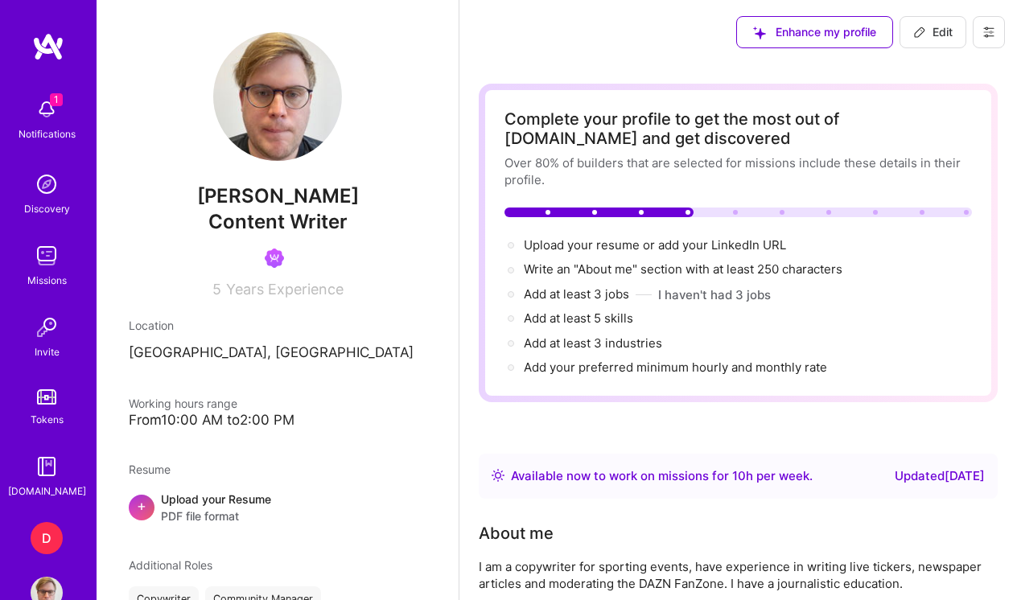
click at [985, 34] on icon at bounding box center [988, 32] width 13 height 13
click at [985, 107] on button "Payment method" at bounding box center [944, 109] width 121 height 41
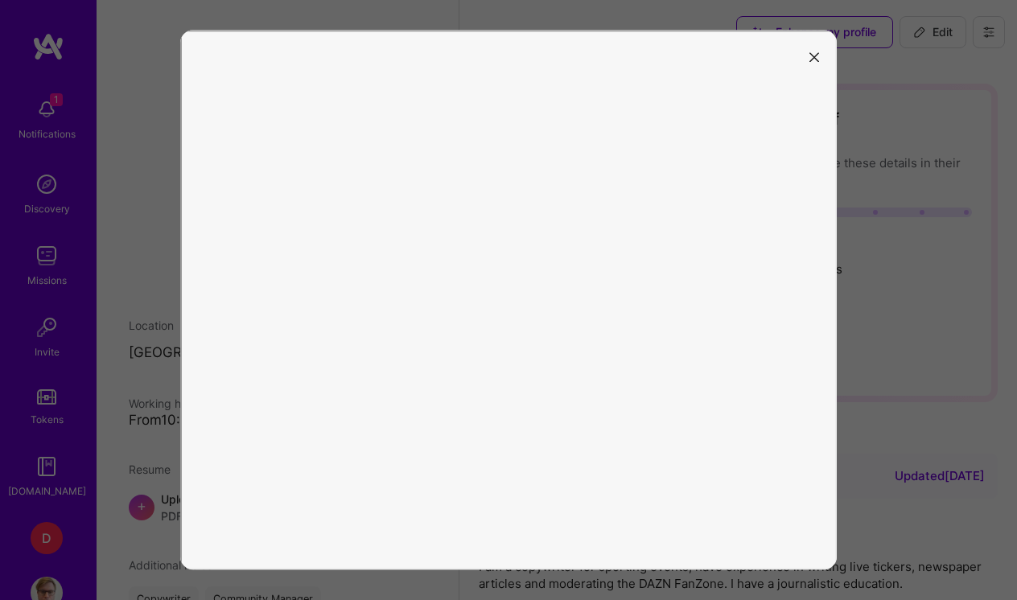
click at [812, 60] on icon "modal" at bounding box center [814, 57] width 10 height 10
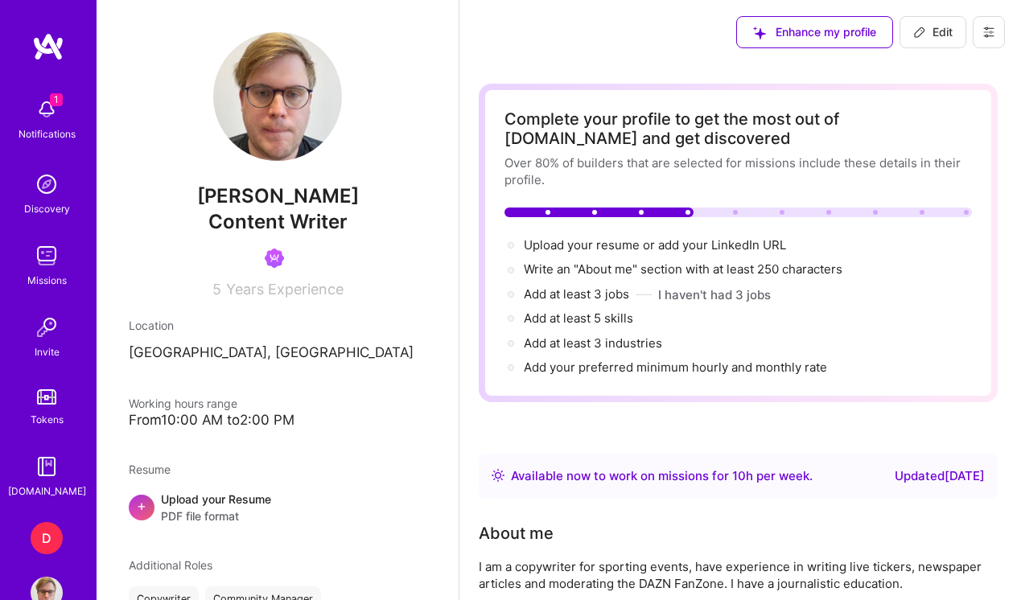
click at [50, 51] on img at bounding box center [48, 46] width 32 height 29
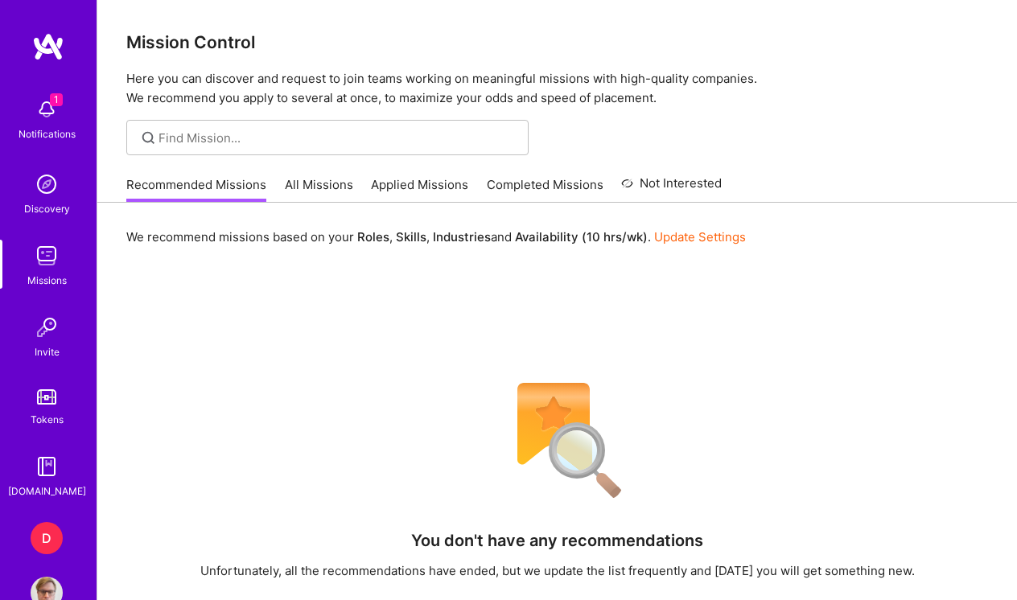
click at [325, 191] on link "All Missions" at bounding box center [319, 189] width 68 height 27
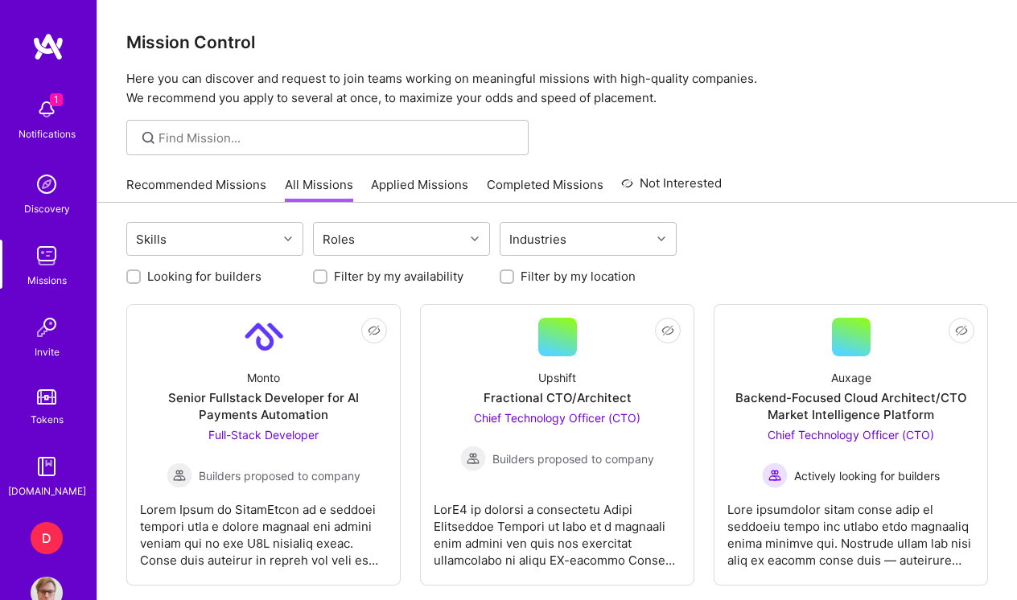
click at [222, 186] on link "Recommended Missions" at bounding box center [196, 189] width 140 height 27
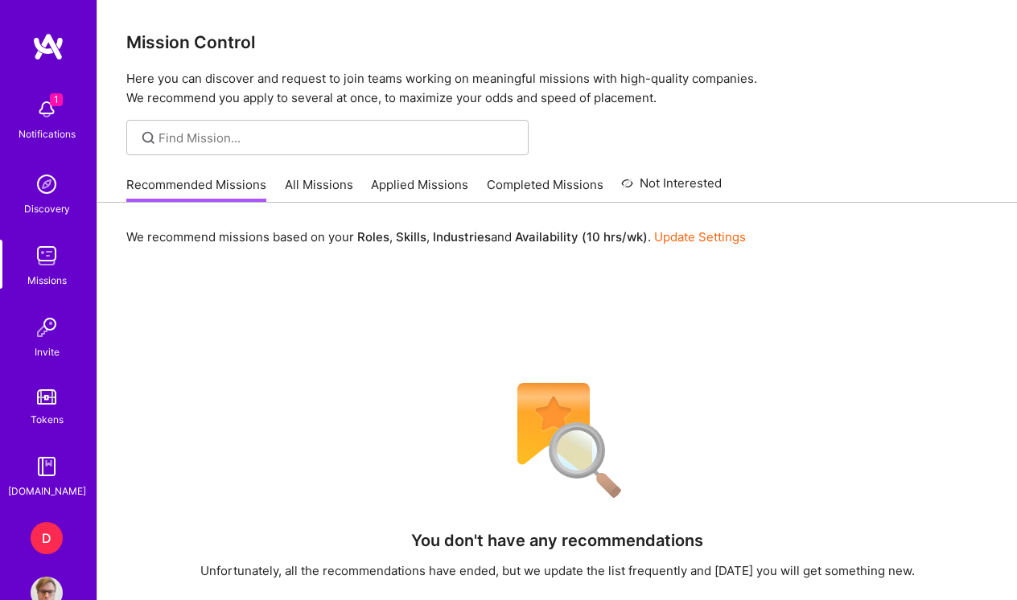
click at [57, 476] on img at bounding box center [47, 466] width 32 height 32
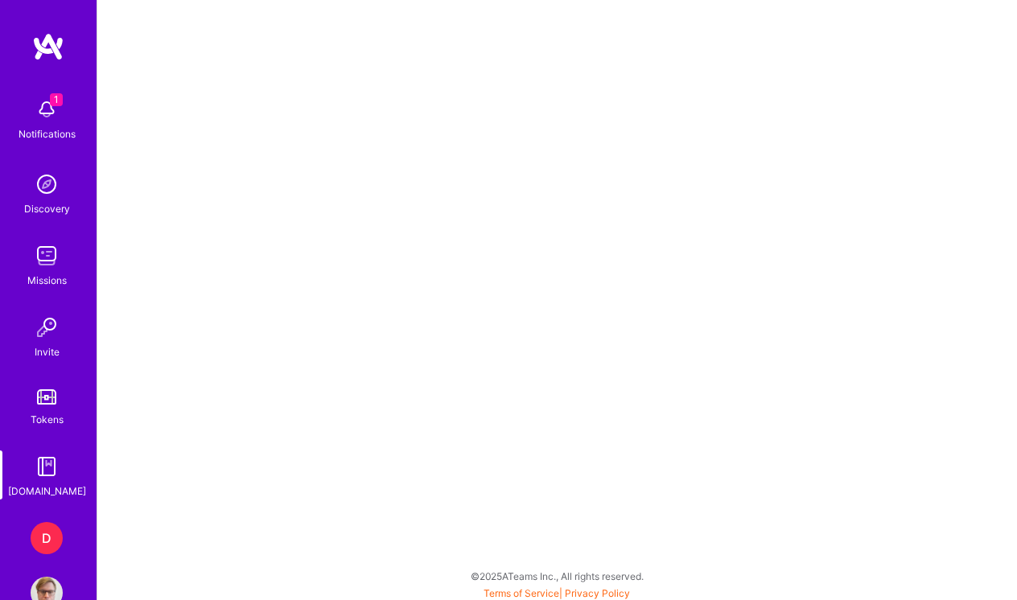
click at [47, 424] on div "Tokens" at bounding box center [47, 419] width 33 height 17
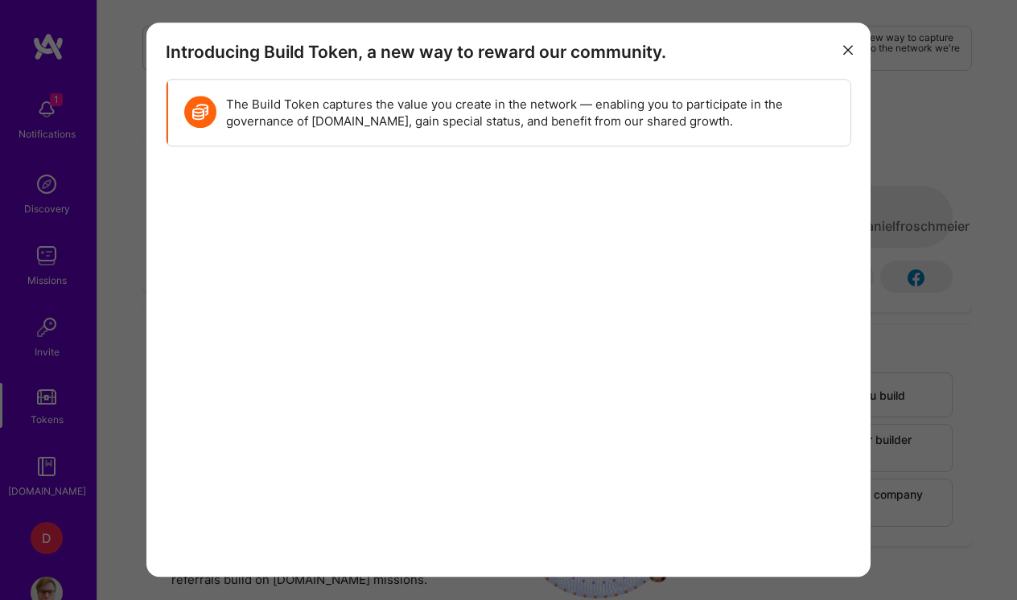
click at [849, 52] on icon "modal" at bounding box center [848, 50] width 10 height 10
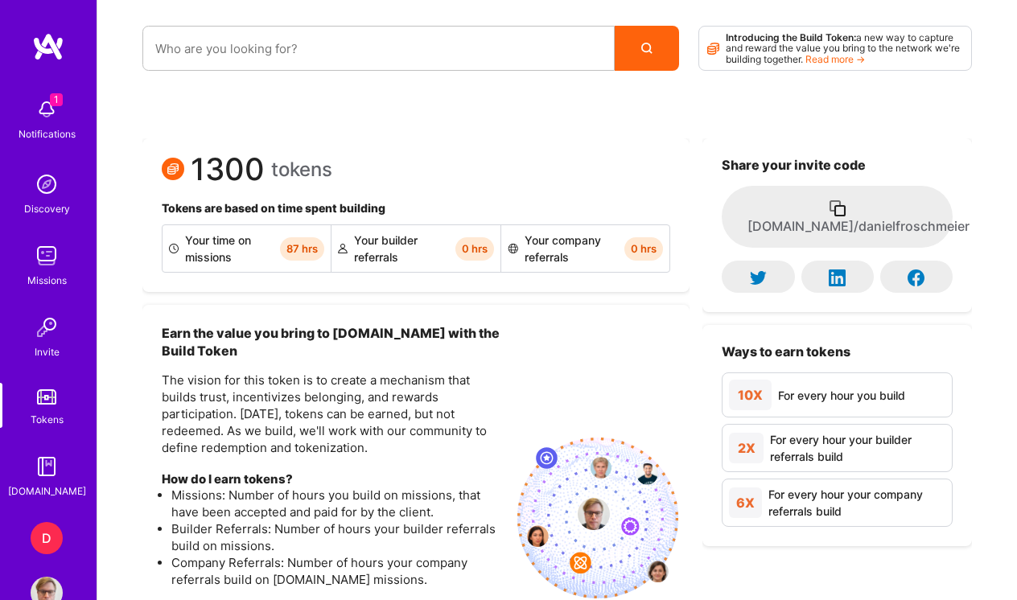
click at [44, 546] on div "D" at bounding box center [47, 538] width 32 height 32
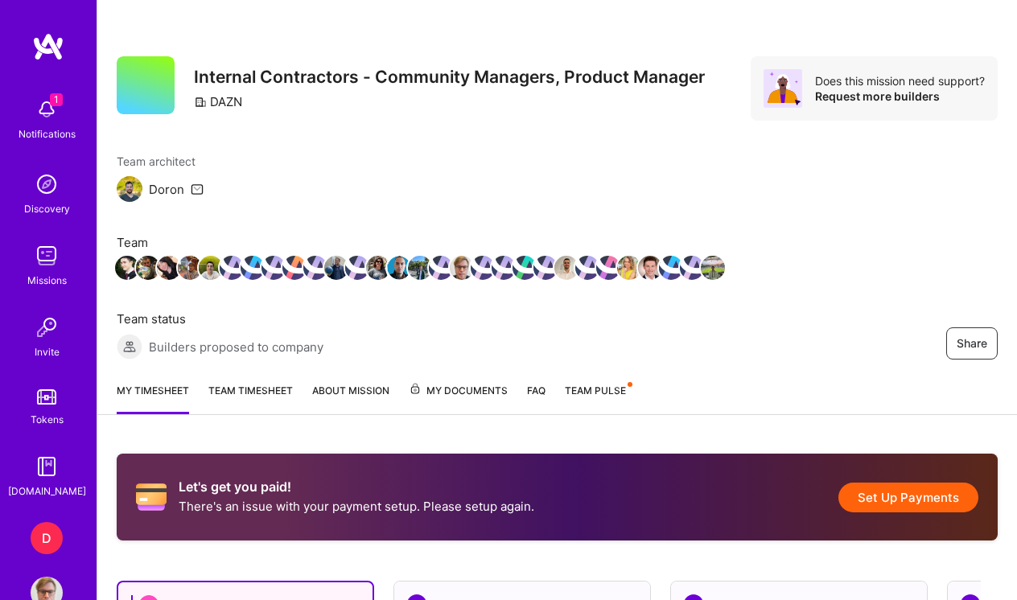
click at [383, 342] on div "Team architect Doron Team Team status Builders proposed to company" at bounding box center [420, 256] width 606 height 207
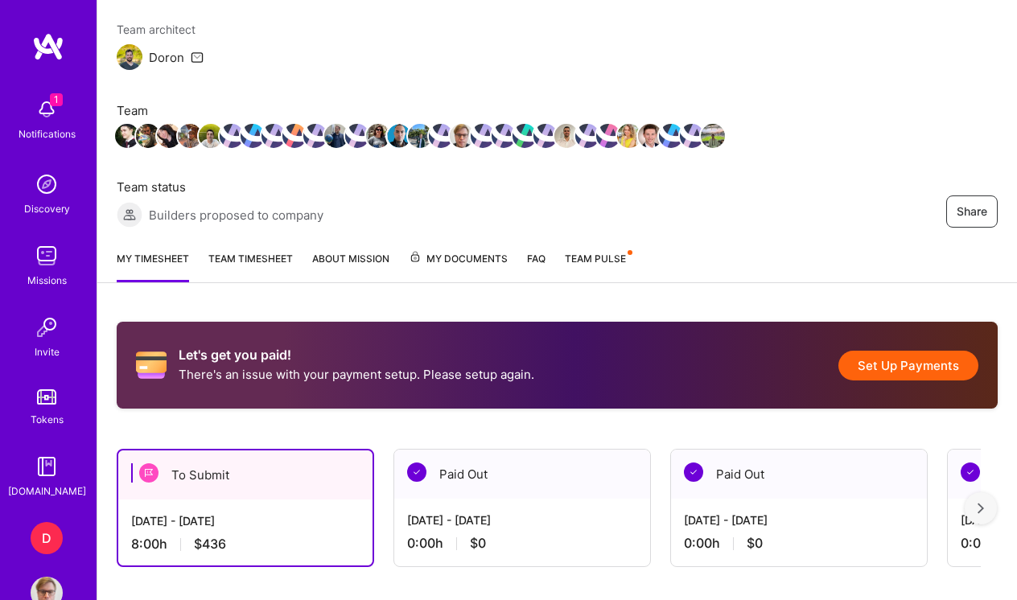
scroll to position [133, 0]
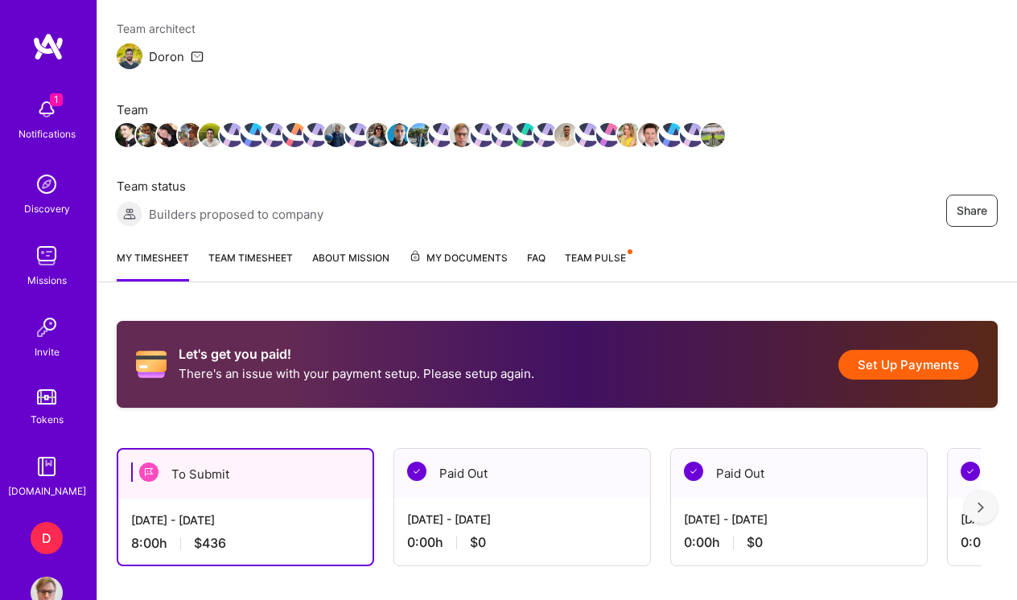
click at [919, 369] on button "Set Up Payments" at bounding box center [908, 365] width 140 height 30
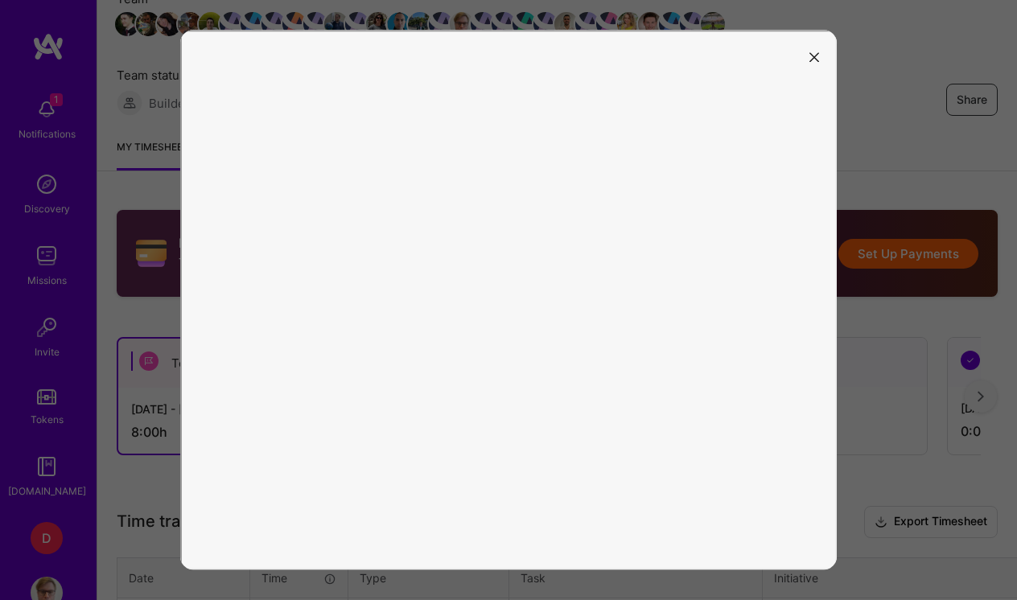
scroll to position [247, 0]
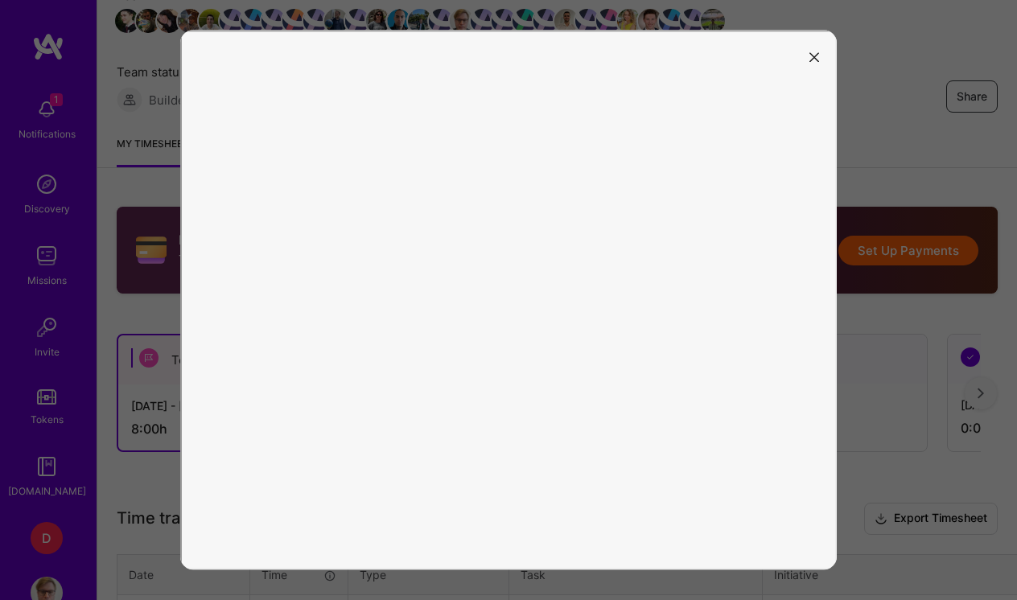
click at [814, 52] on button "modal" at bounding box center [813, 56] width 19 height 27
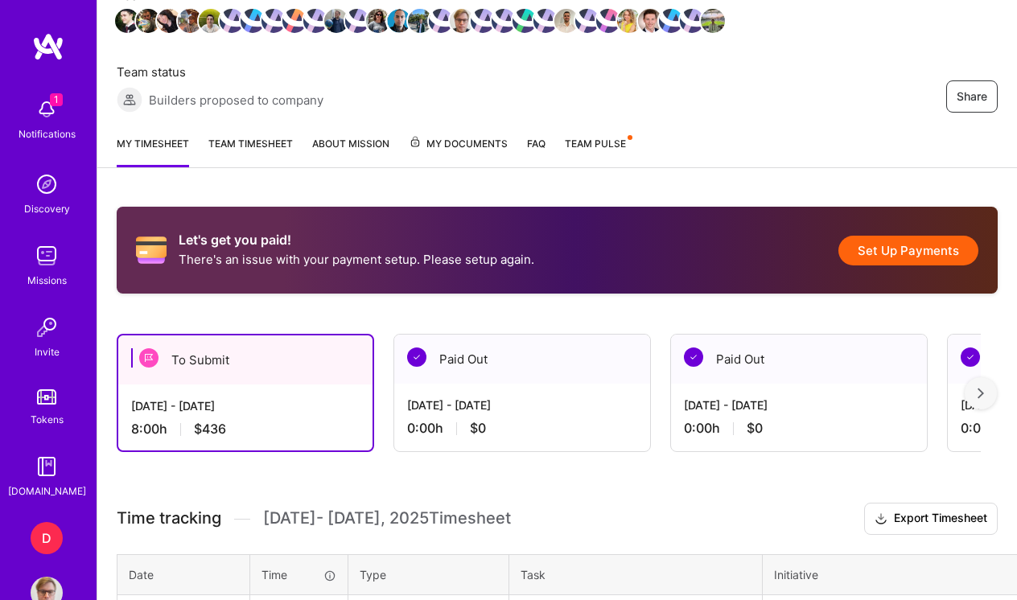
click at [430, 417] on div "Sep 1 - Sep 15, 2025 0:00 h $0" at bounding box center [522, 417] width 256 height 66
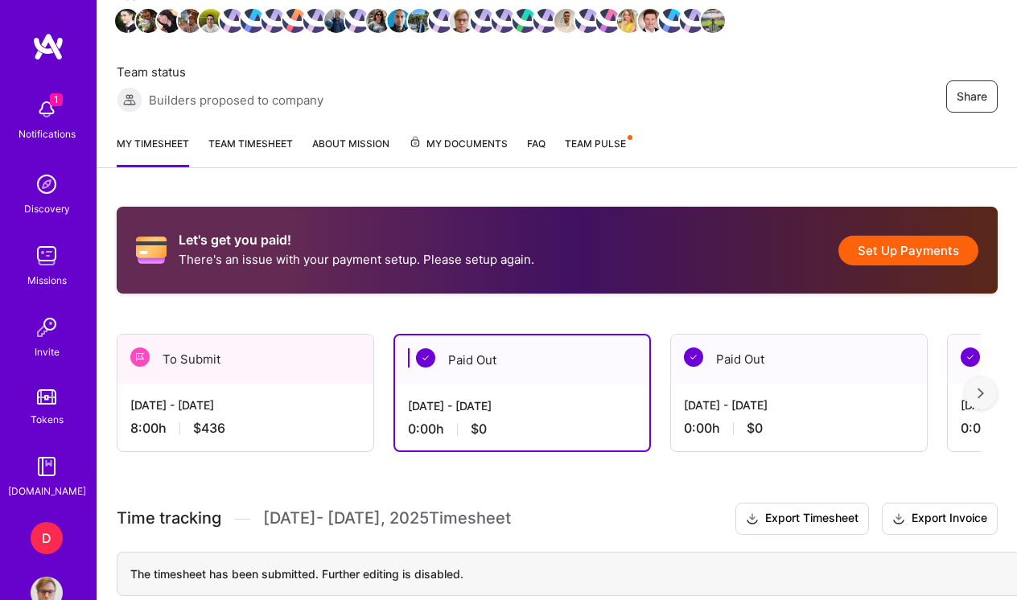
click at [256, 405] on div "Sep 16 - Sep 30, 2025" at bounding box center [245, 405] width 230 height 17
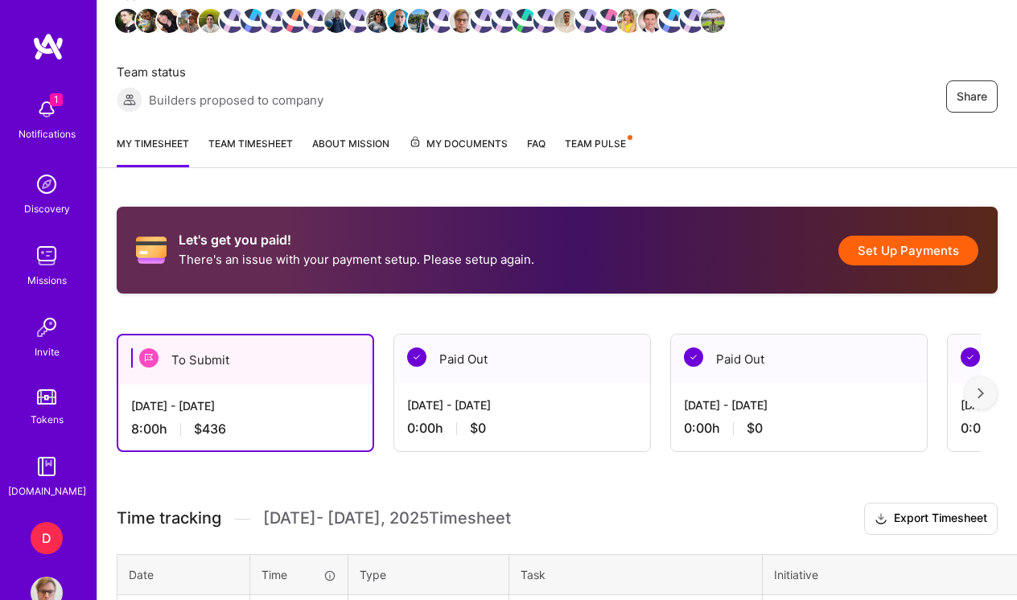
click at [475, 400] on div "Sep 1 - Sep 15, 2025" at bounding box center [522, 405] width 230 height 17
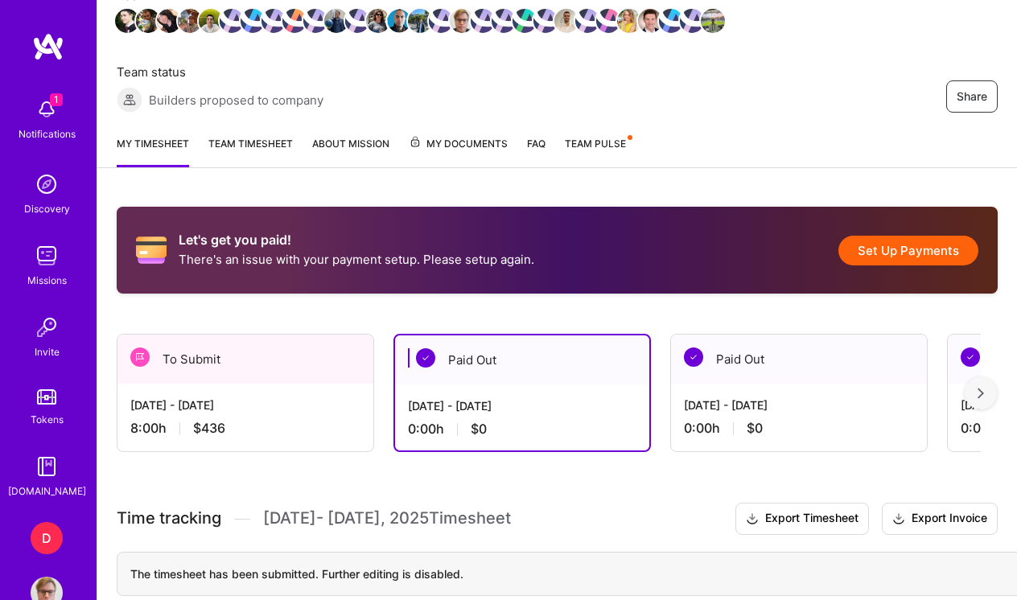
click at [293, 393] on div "Sep 16 - Sep 30, 2025 8:00 h $436" at bounding box center [245, 417] width 256 height 66
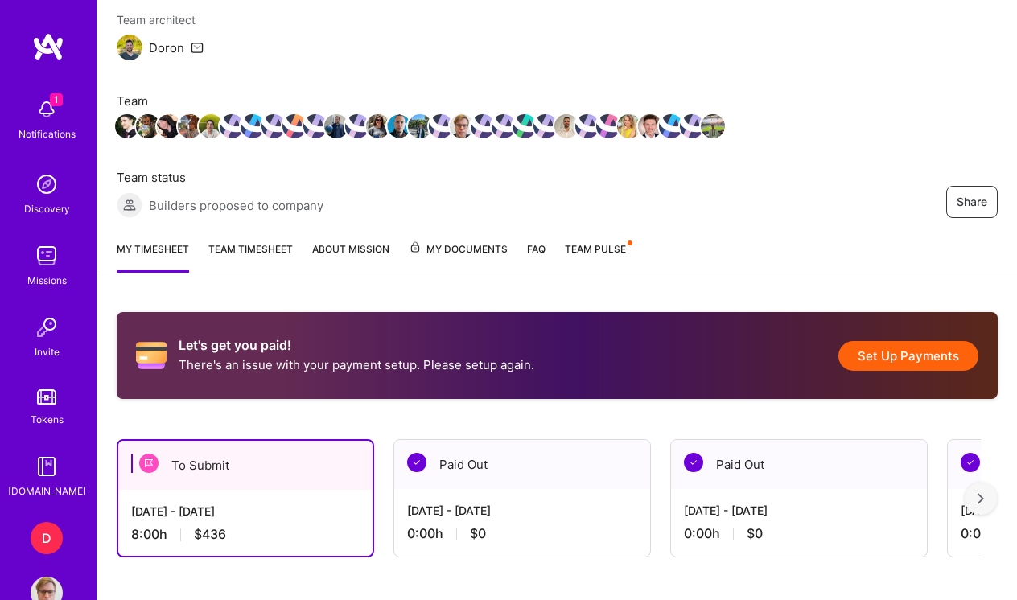
scroll to position [149, 0]
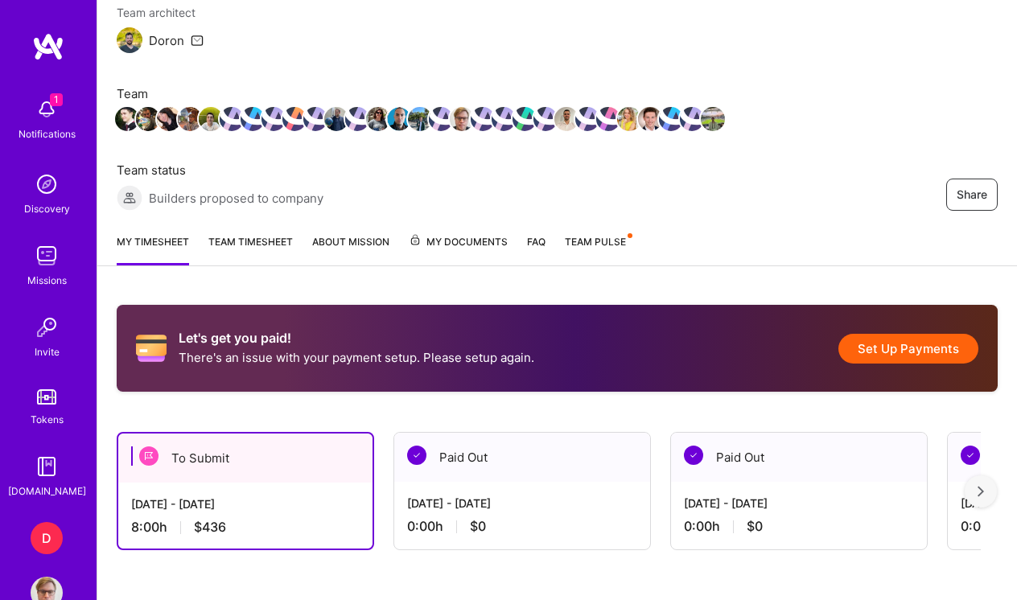
click at [598, 242] on span "Team Pulse" at bounding box center [595, 242] width 61 height 12
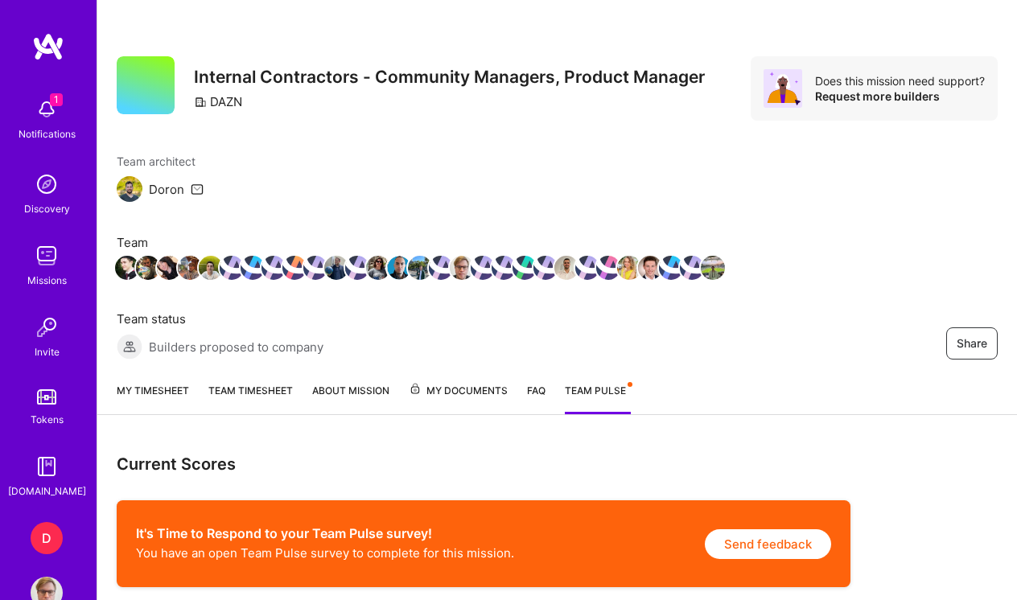
click at [137, 402] on link "My timesheet" at bounding box center [153, 398] width 72 height 32
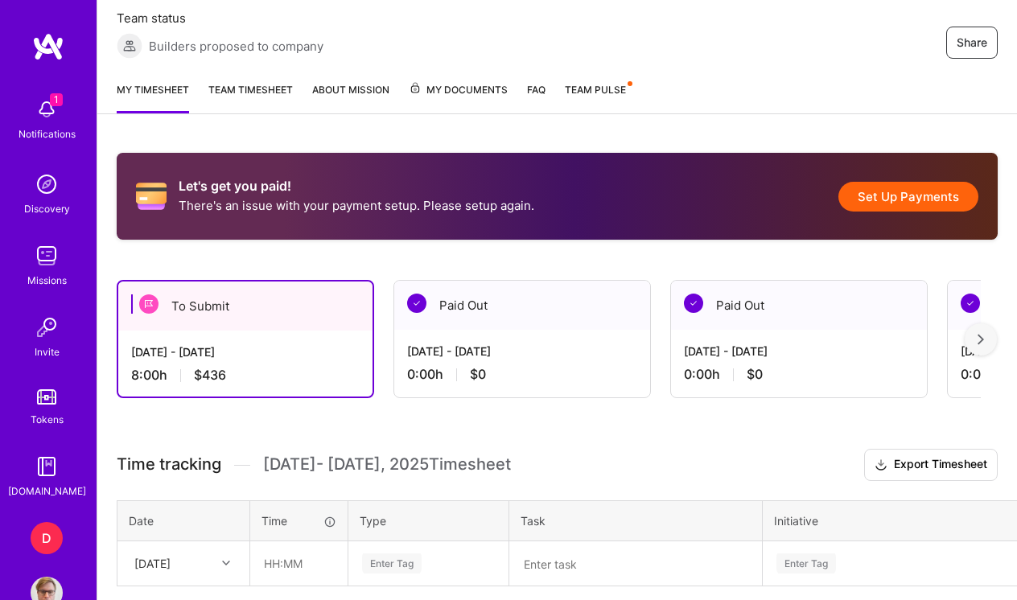
scroll to position [325, 0]
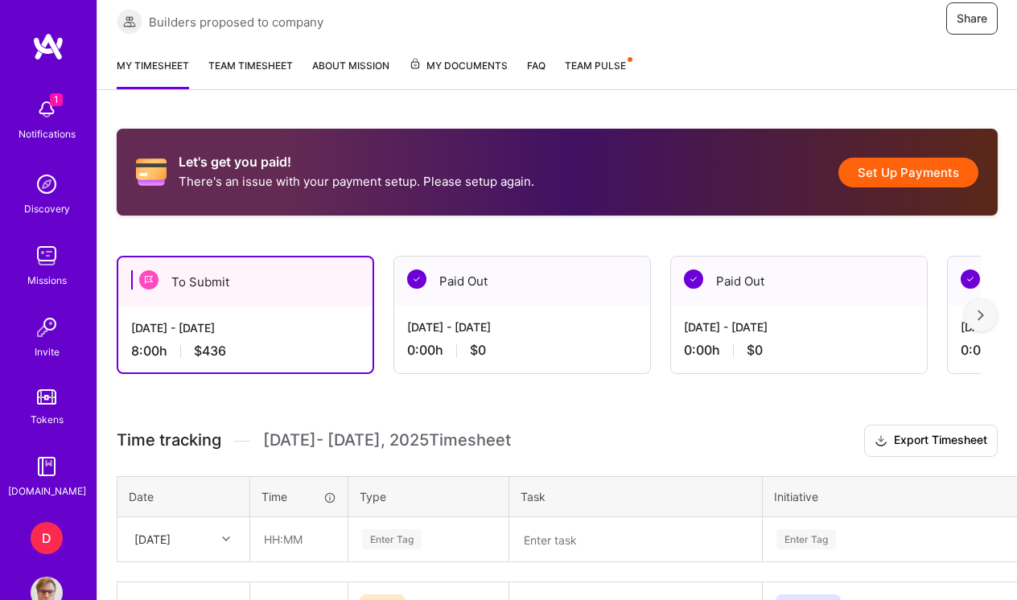
click at [446, 311] on div "[DATE] - [DATE] 0:00 h $0" at bounding box center [522, 339] width 256 height 66
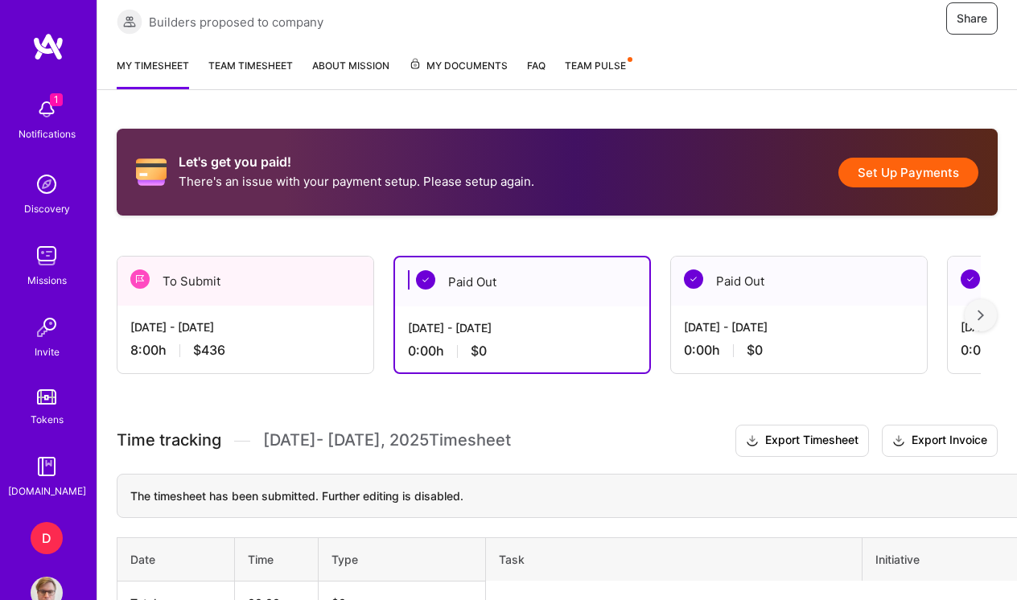
click at [249, 316] on div "[DATE] - [DATE] 8:00 h $436" at bounding box center [245, 339] width 256 height 66
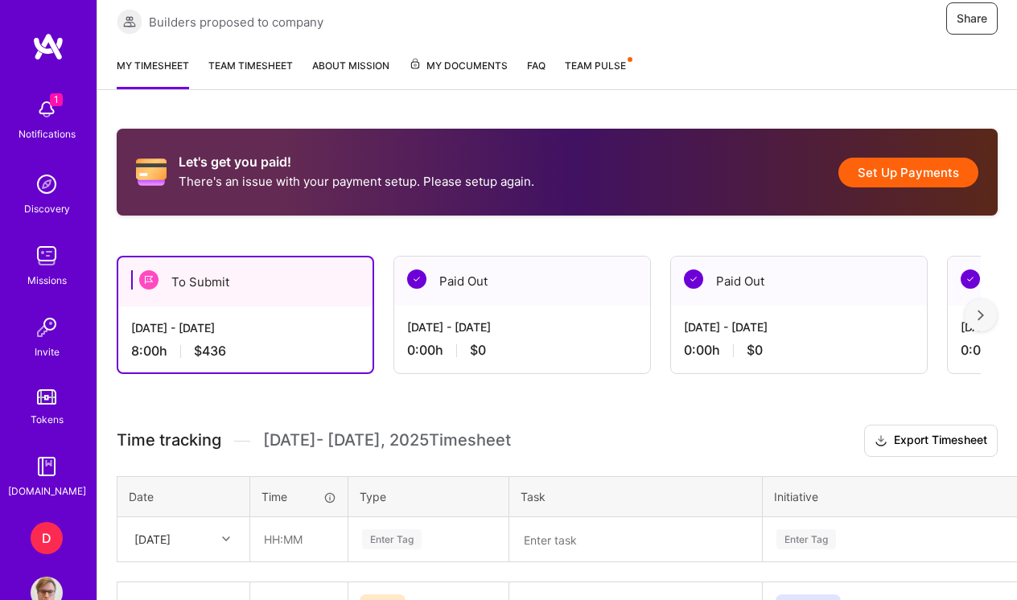
click at [56, 584] on img at bounding box center [47, 593] width 32 height 32
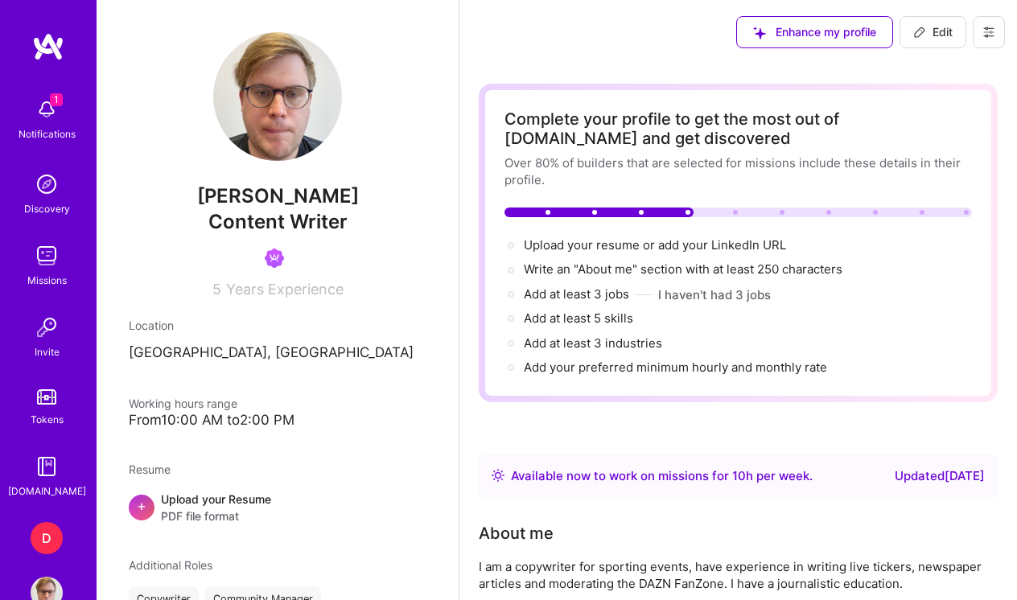
click at [1001, 35] on button at bounding box center [988, 32] width 32 height 32
click at [936, 146] on button "Log Out" at bounding box center [944, 150] width 121 height 41
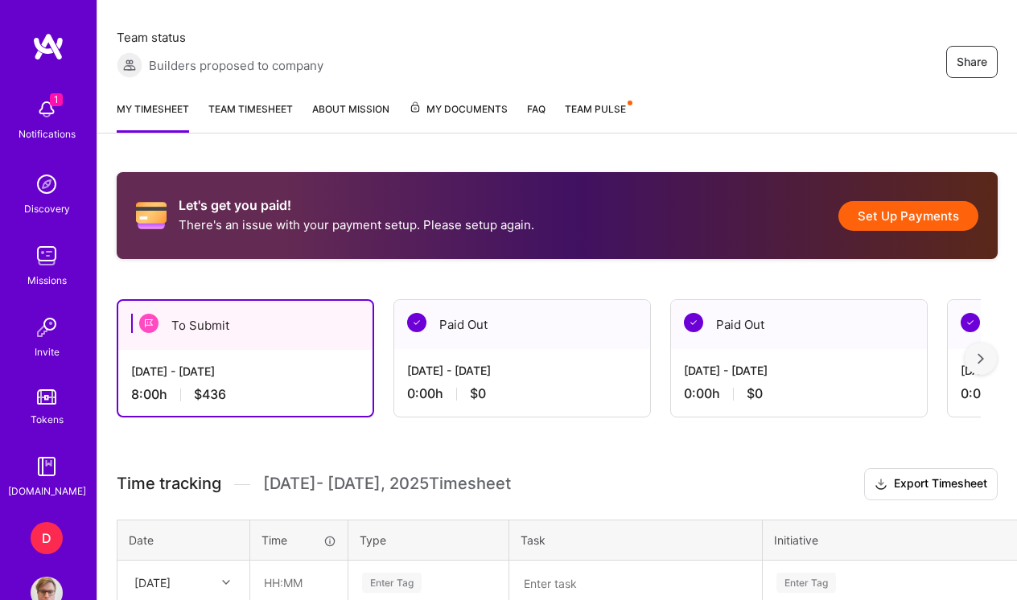
scroll to position [305, 0]
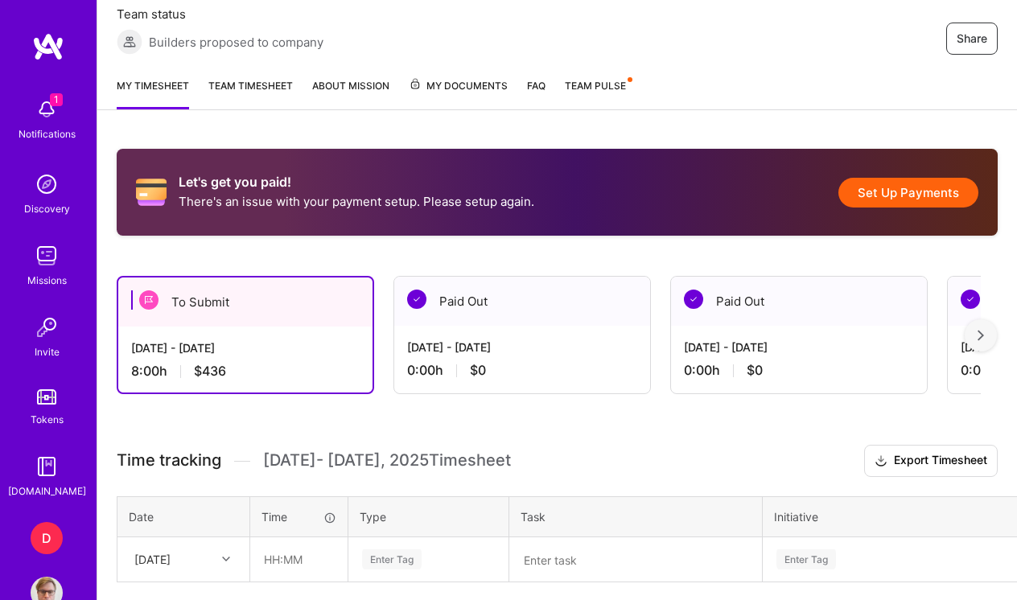
click at [941, 192] on button "Set Up Payments" at bounding box center [908, 193] width 140 height 30
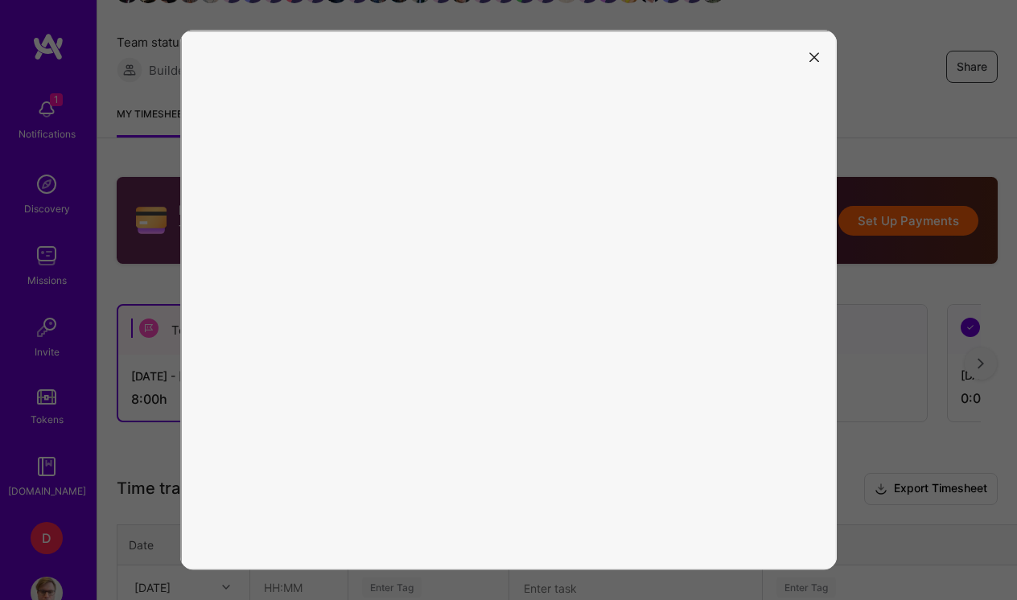
scroll to position [273, 0]
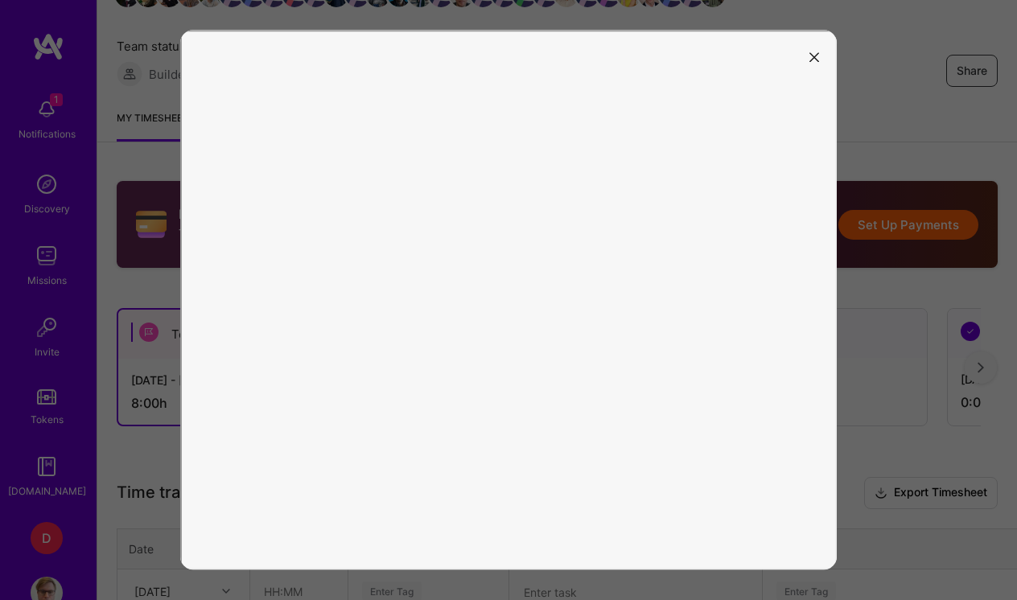
click at [814, 58] on icon "modal" at bounding box center [814, 57] width 10 height 10
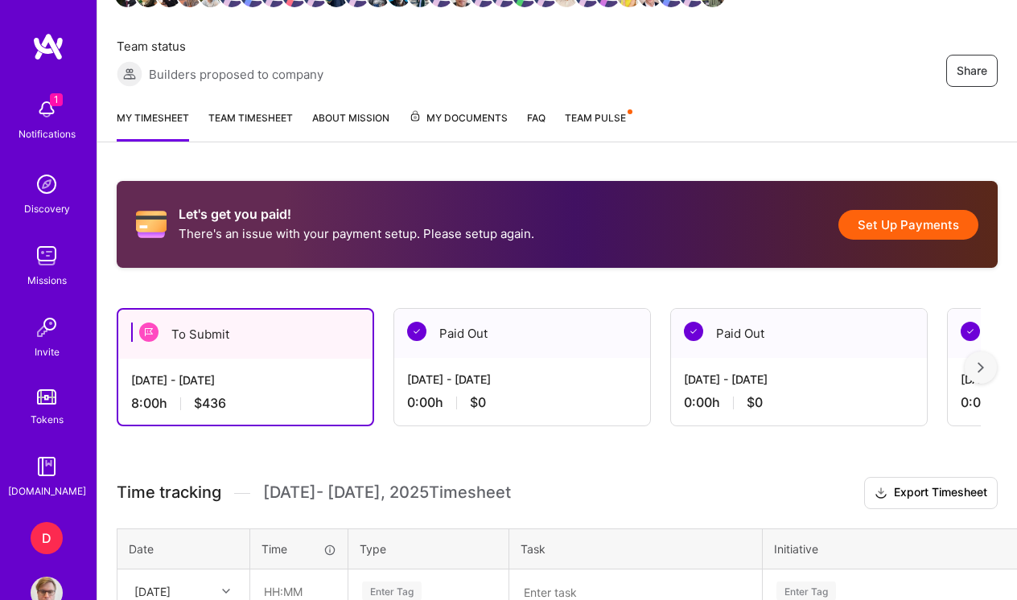
click at [702, 451] on div "Let's get you paid! There's an issue with your payment setup. Please setup agai…" at bounding box center [556, 507] width 919 height 690
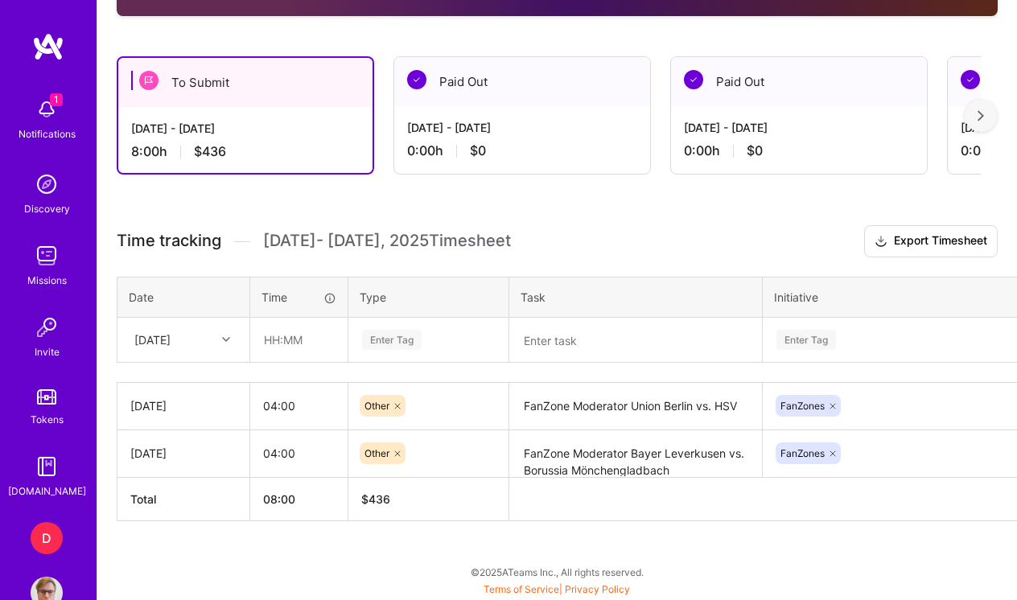
scroll to position [524, 0]
click at [256, 134] on div "[DATE] - [DATE]" at bounding box center [245, 128] width 228 height 17
click at [148, 77] on img at bounding box center [148, 80] width 19 height 19
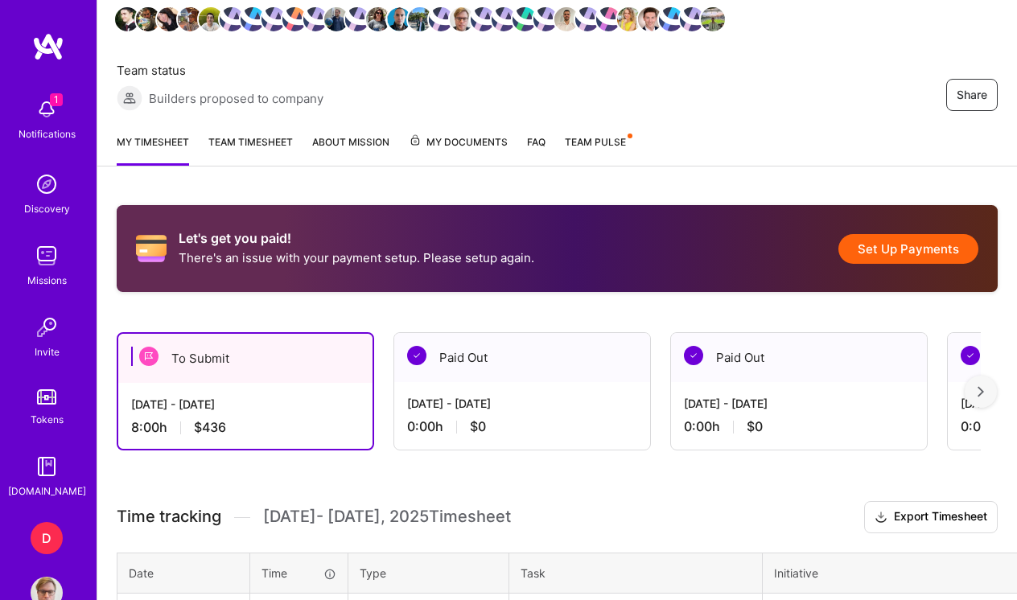
scroll to position [241, 0]
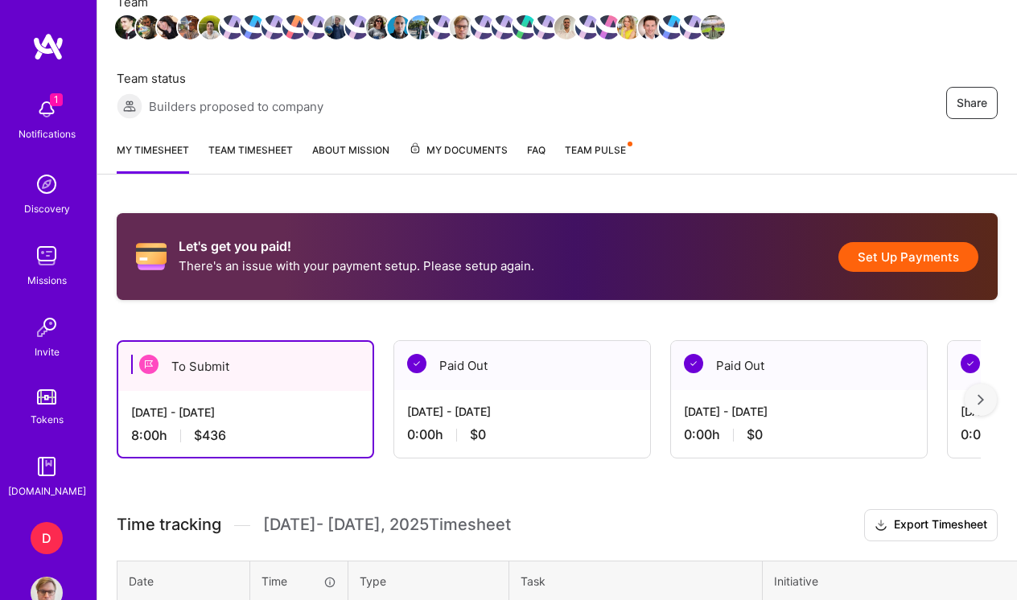
click at [211, 404] on div "[DATE] - [DATE]" at bounding box center [245, 412] width 228 height 17
click at [511, 401] on div "[DATE] - [DATE] 0:00 h $0" at bounding box center [522, 423] width 256 height 66
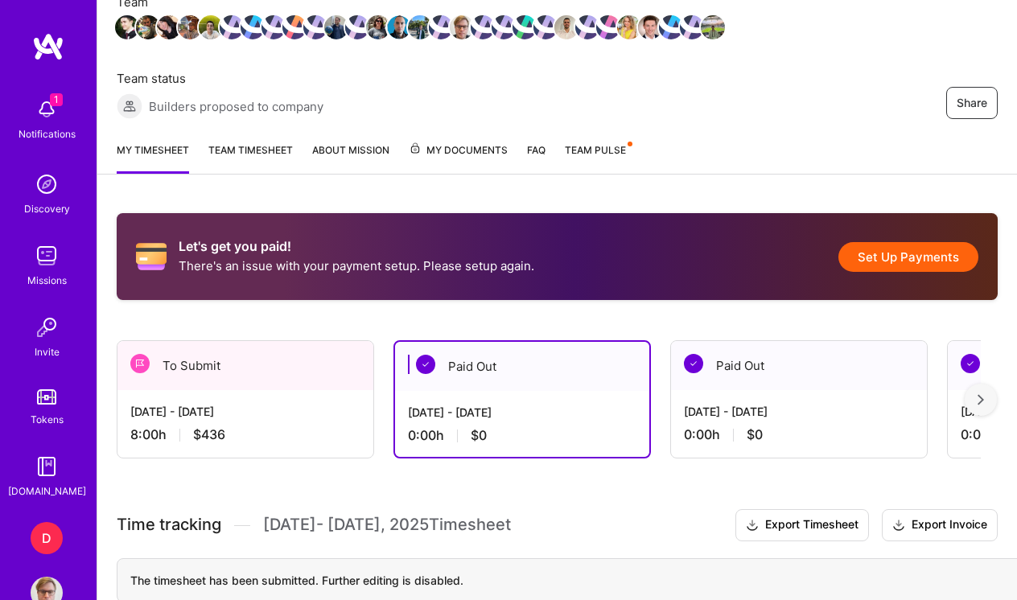
click at [327, 401] on div "[DATE] - [DATE] 8:00 h $436" at bounding box center [245, 423] width 256 height 66
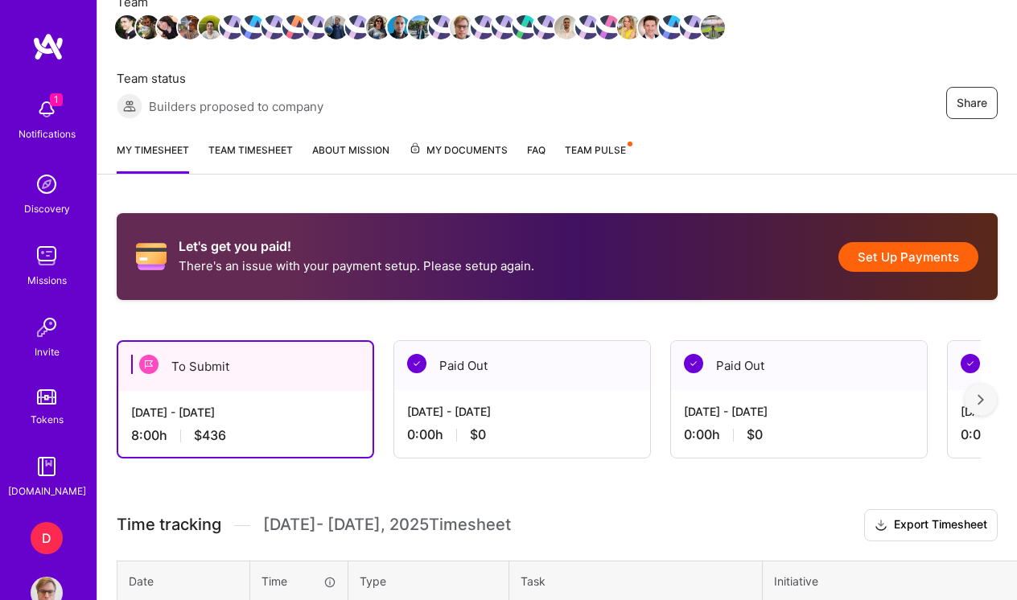
click at [934, 254] on button "Set Up Payments" at bounding box center [908, 257] width 140 height 30
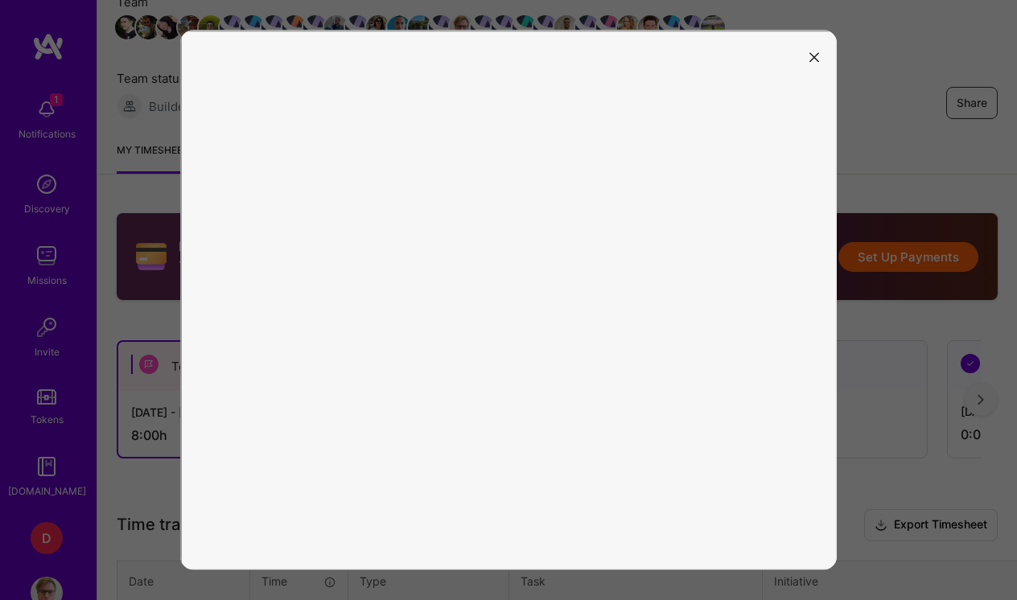
click at [821, 63] on button "modal" at bounding box center [813, 56] width 19 height 27
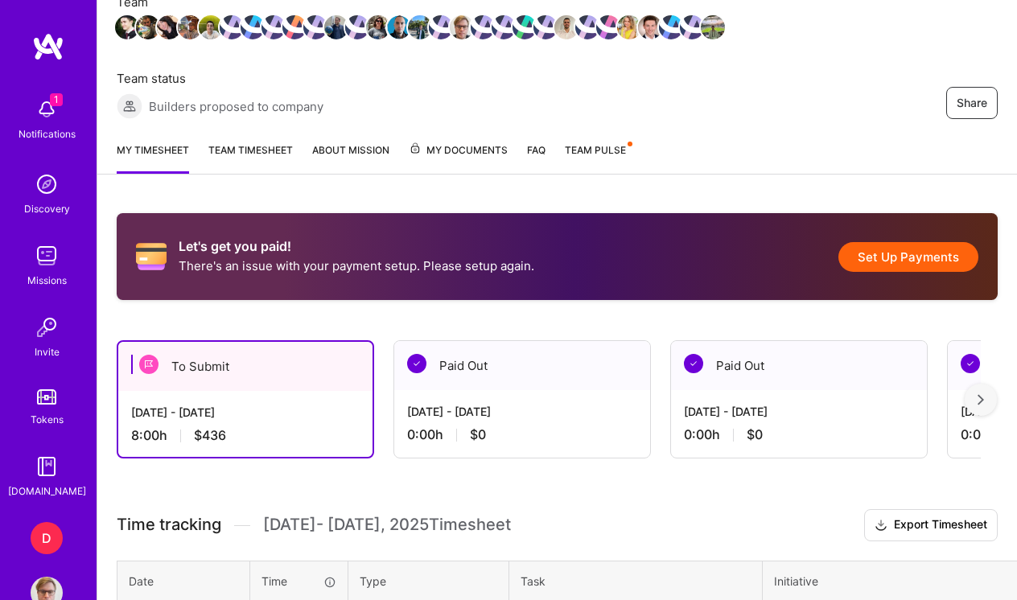
click at [50, 120] on img at bounding box center [47, 109] width 32 height 32
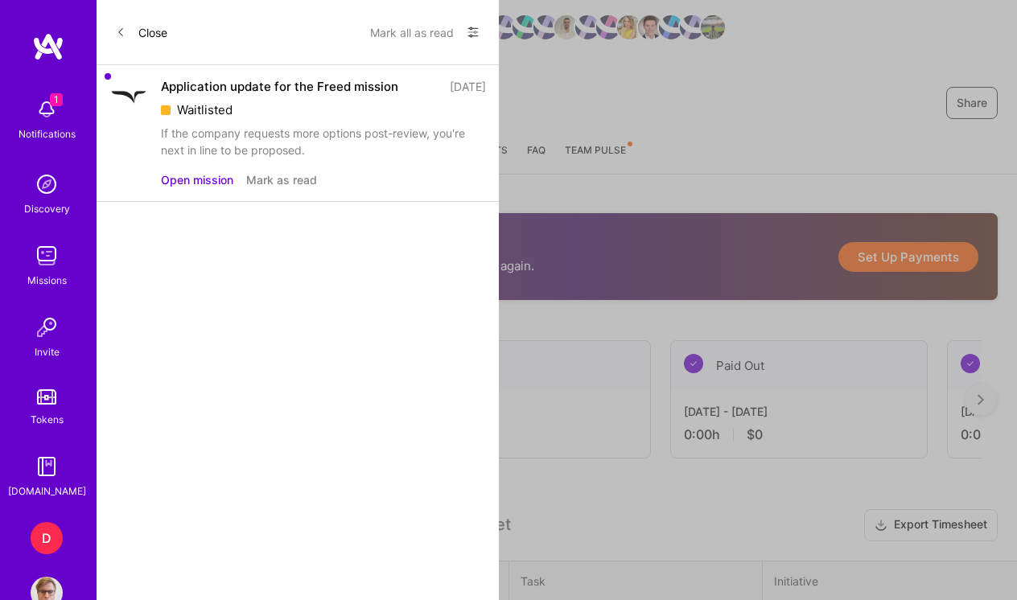
click at [122, 34] on icon at bounding box center [121, 32] width 10 height 10
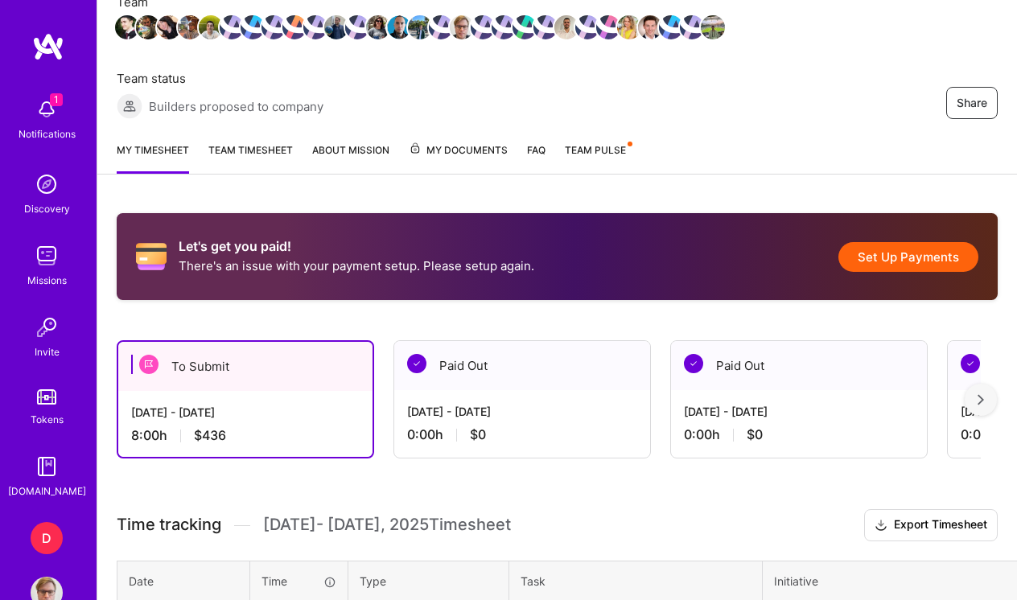
click at [549, 357] on div "Paid Out" at bounding box center [522, 365] width 256 height 49
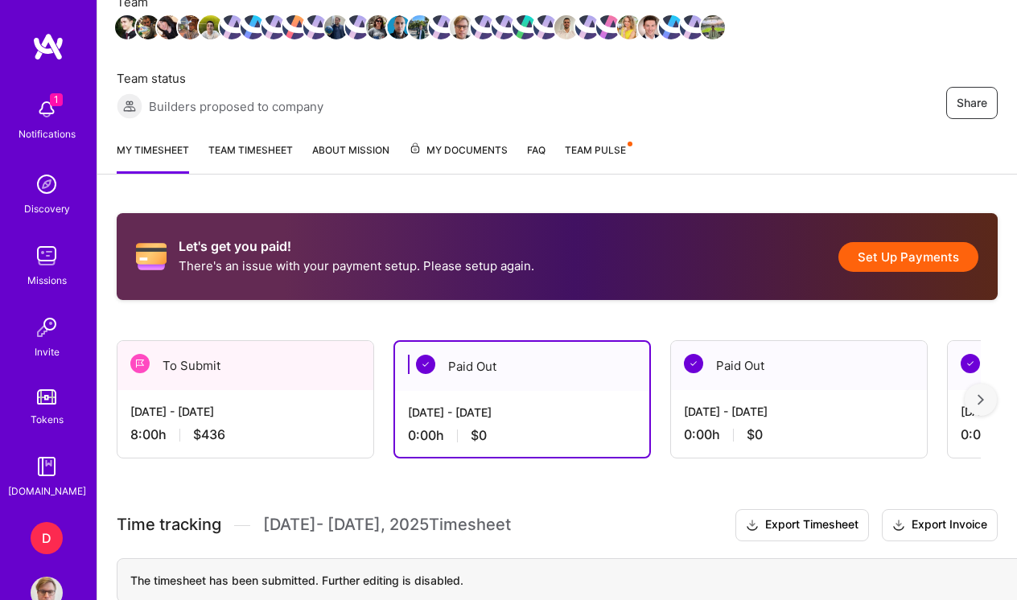
click at [261, 405] on div "[DATE] - [DATE]" at bounding box center [245, 411] width 230 height 17
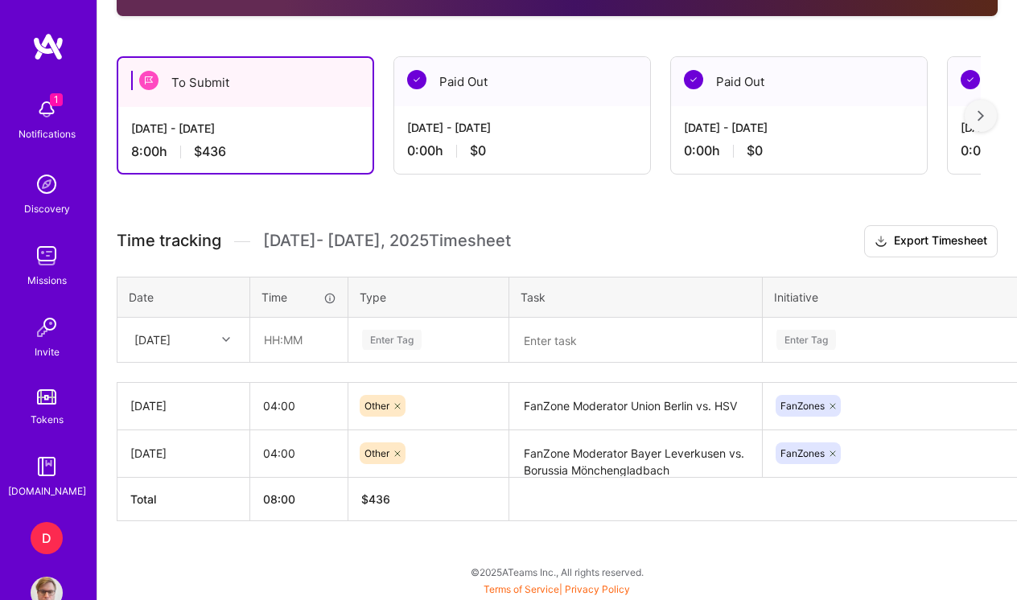
scroll to position [524, 0]
click at [55, 545] on div "D" at bounding box center [47, 538] width 32 height 32
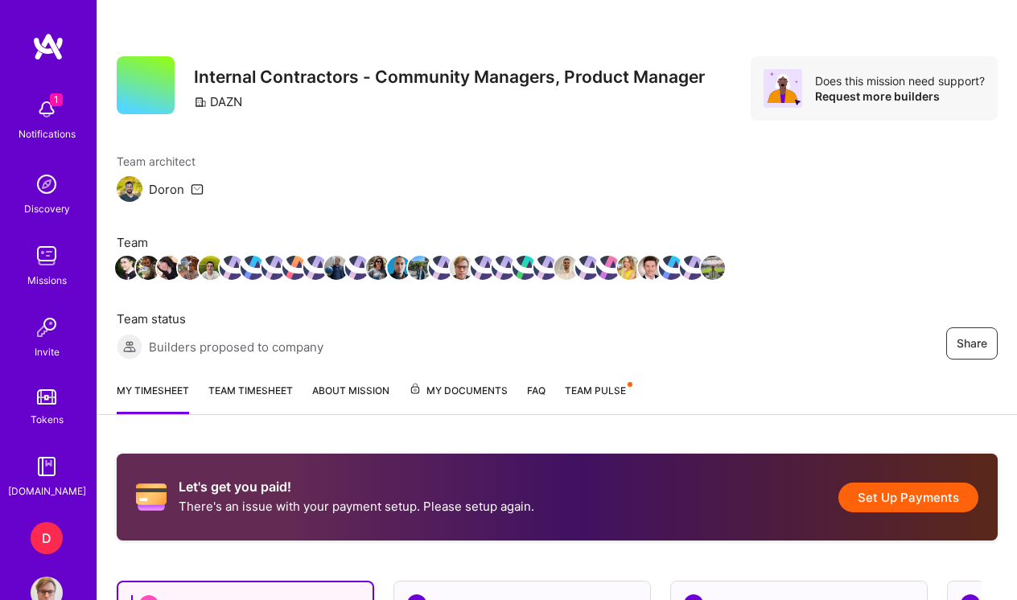
click at [47, 588] on img at bounding box center [47, 593] width 32 height 32
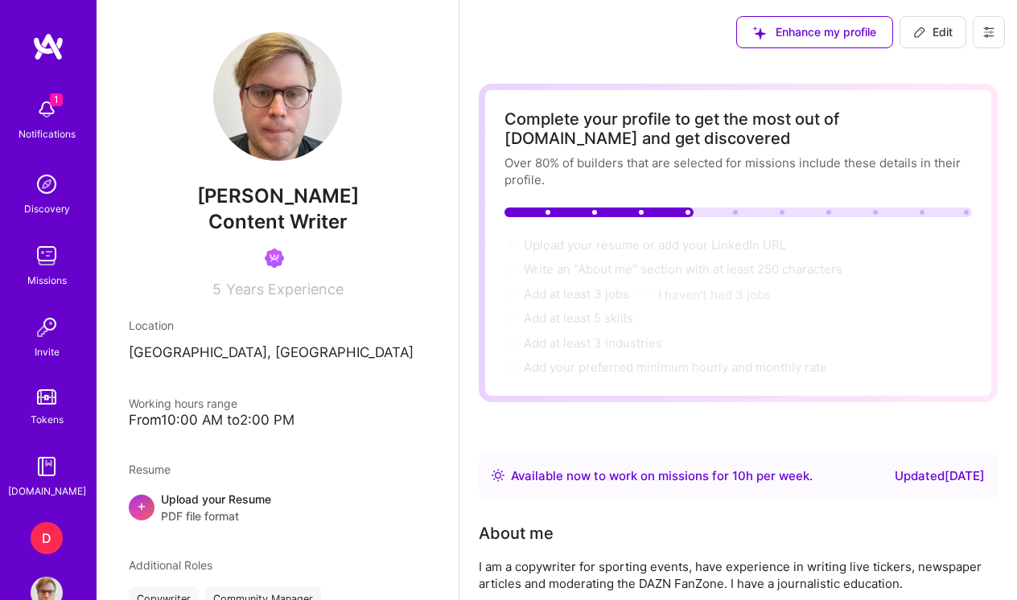
click at [992, 34] on icon at bounding box center [988, 32] width 13 height 13
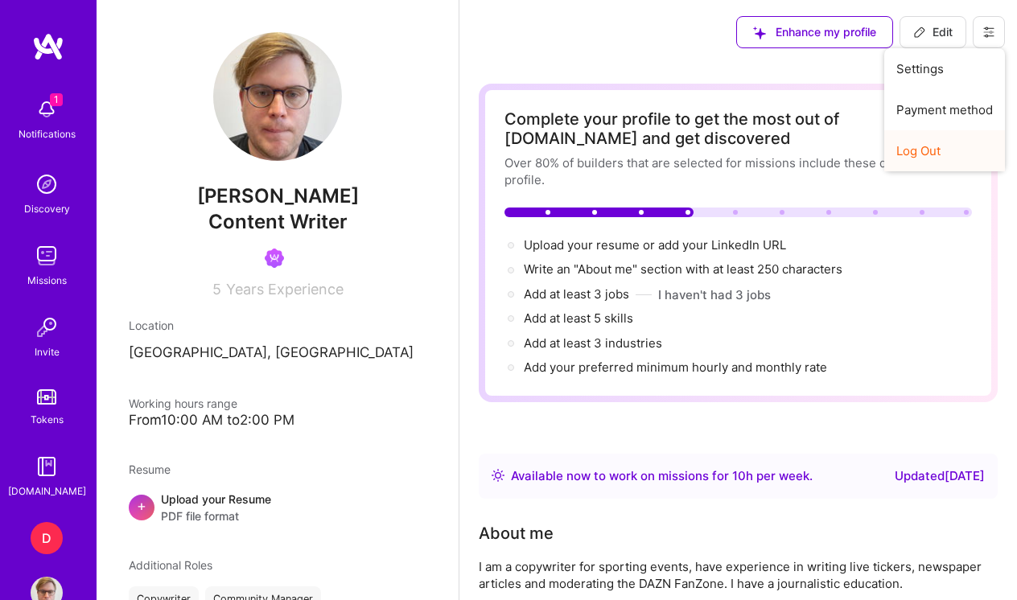
click at [928, 145] on button "Log Out" at bounding box center [944, 150] width 121 height 41
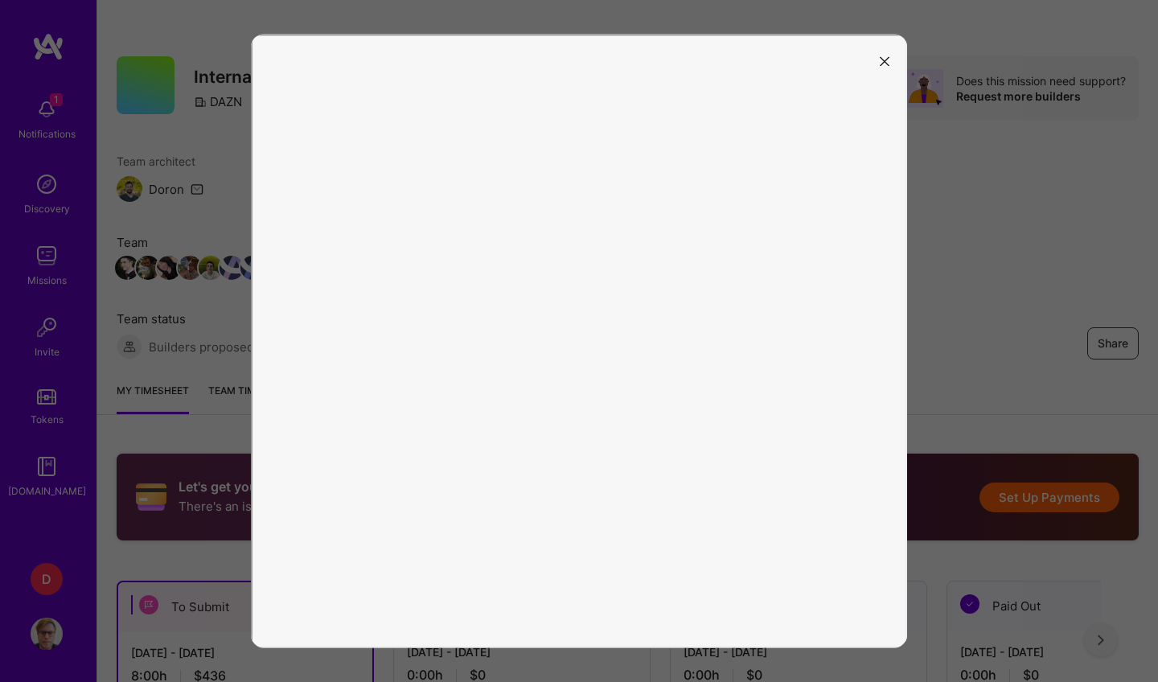
scroll to position [442, 0]
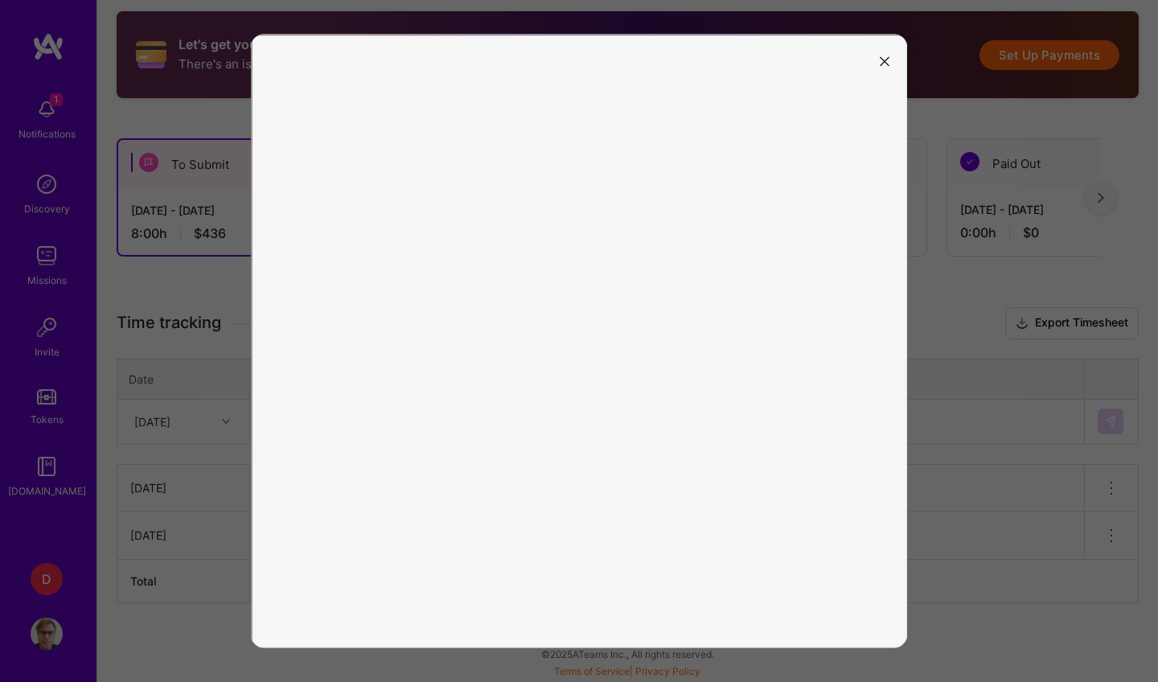
click at [893, 60] on button "modal" at bounding box center [884, 60] width 19 height 27
